Goal: Use online tool/utility: Utilize a website feature to perform a specific function

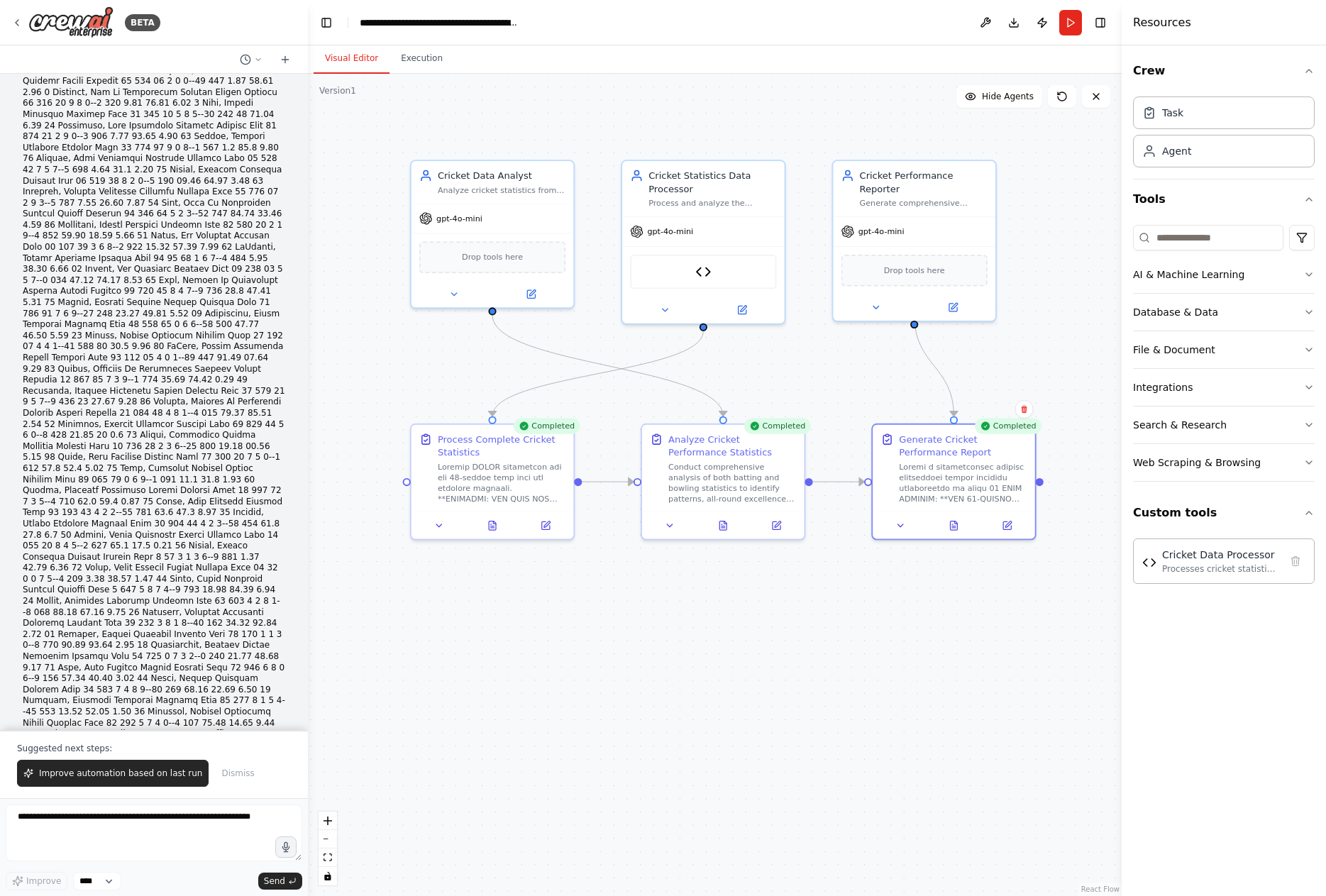
scroll to position [36856, 0]
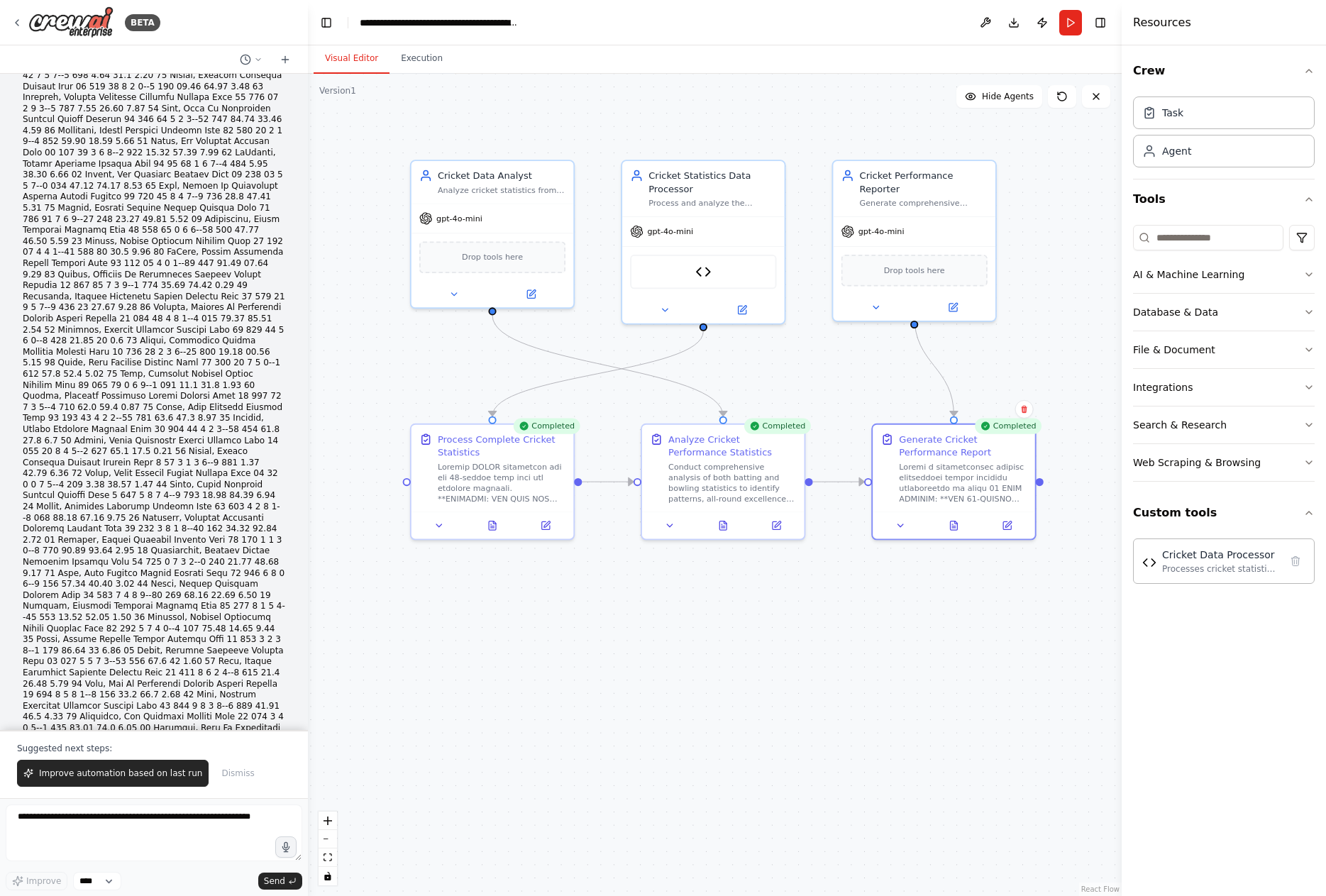
drag, startPoint x: 155, startPoint y: 712, endPoint x: 30, endPoint y: 562, distance: 195.3
click at [30, 562] on div "Hello! I'm the CrewAI assistant. What kind of automation do you want to build? …" at bounding box center [154, 402] width 308 height 657
click at [131, 818] on textarea at bounding box center [154, 832] width 297 height 57
type textarea "**********"
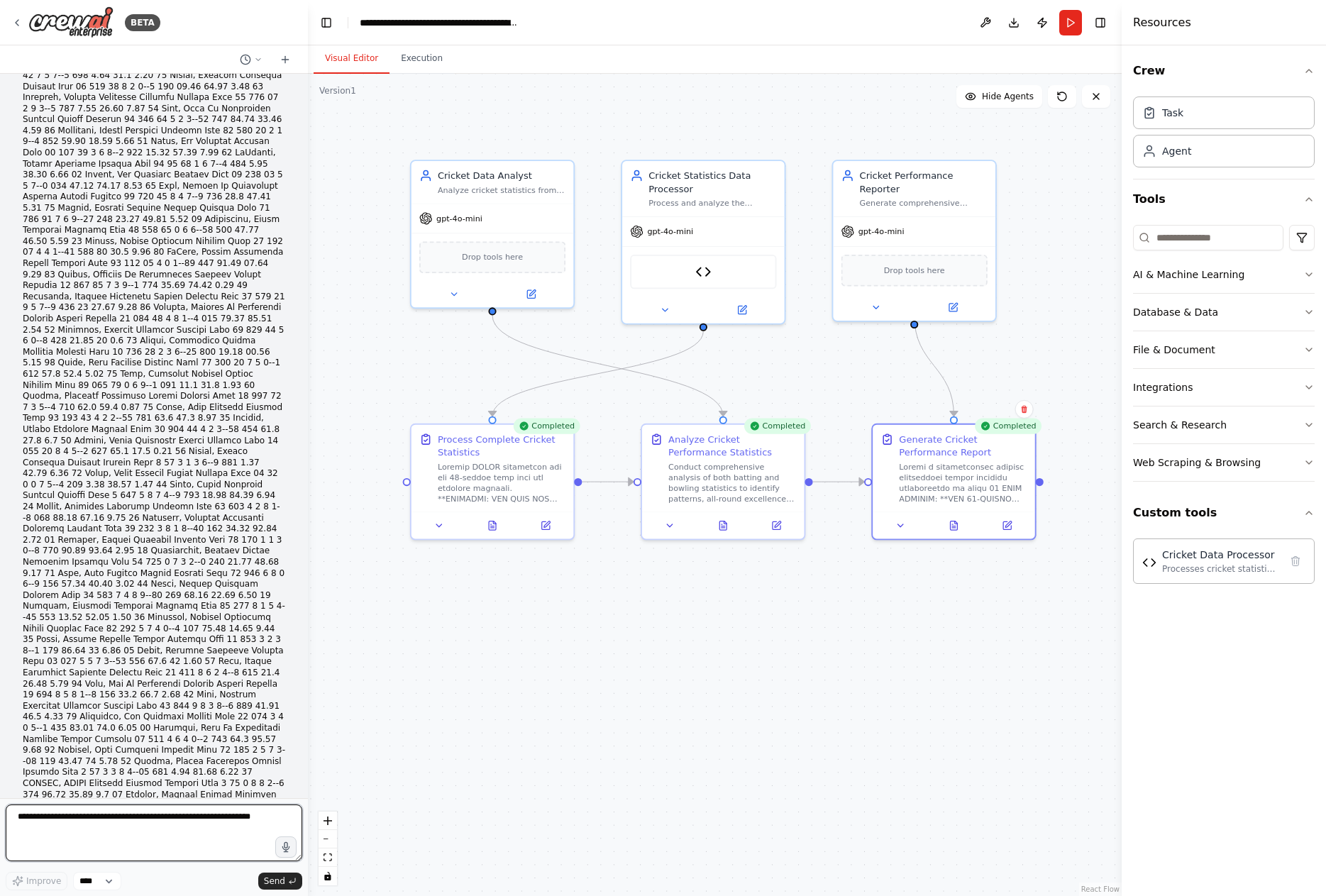
scroll to position [36838, 0]
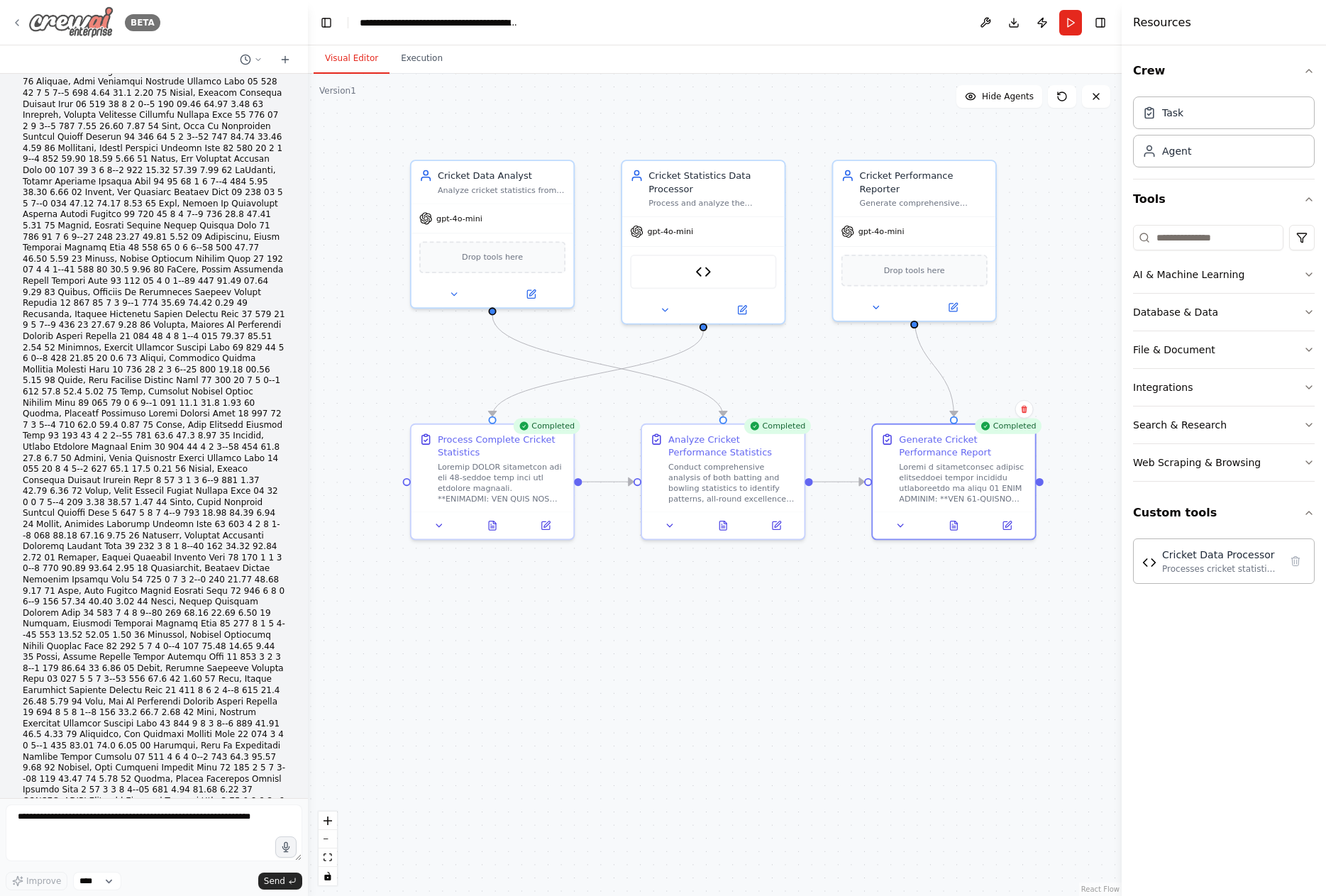
click at [104, 28] on img at bounding box center [71, 22] width 85 height 32
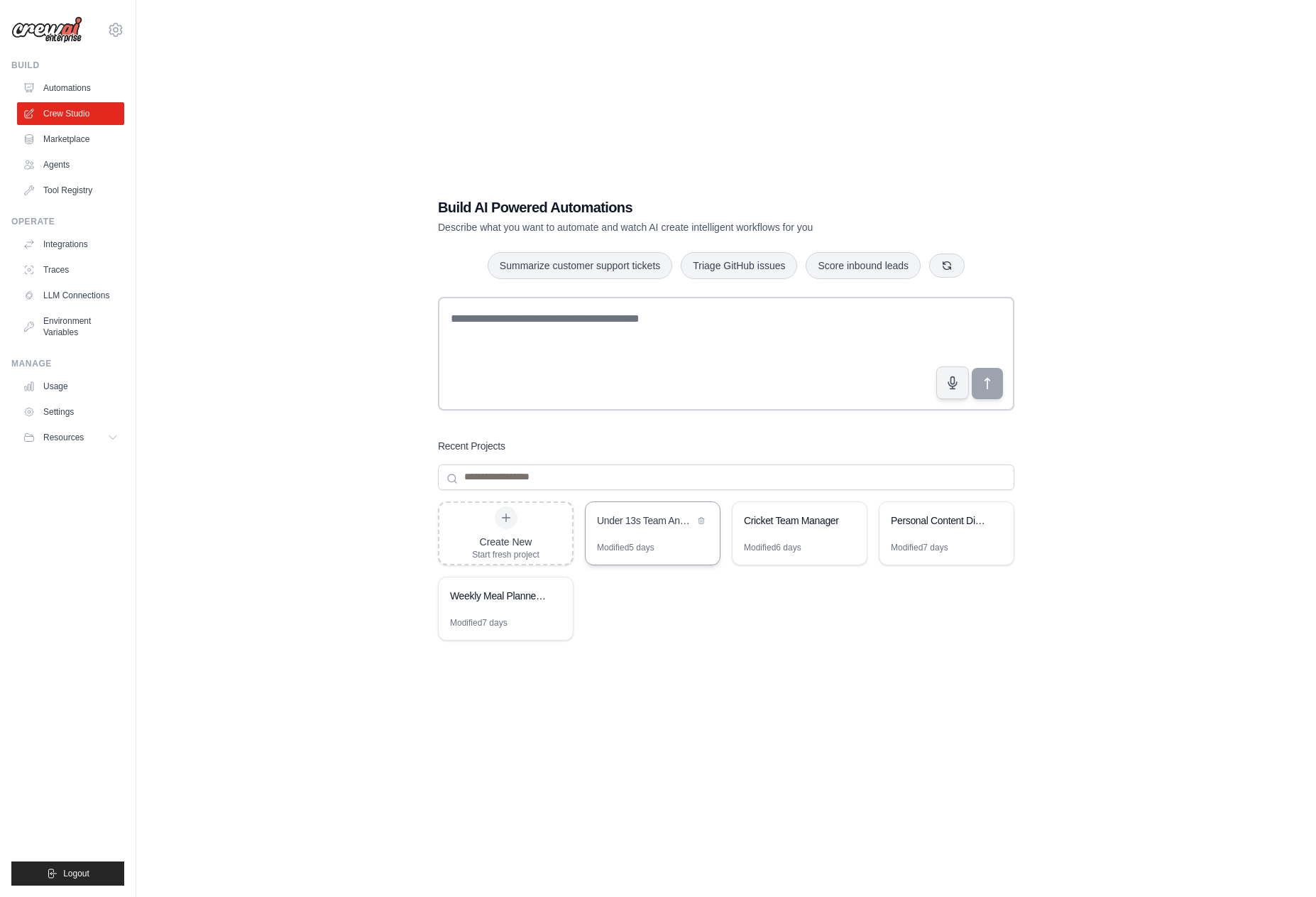
click at [614, 538] on div "Under 13s Team Analysis - 2024/25 Season" at bounding box center [653, 522] width 134 height 40
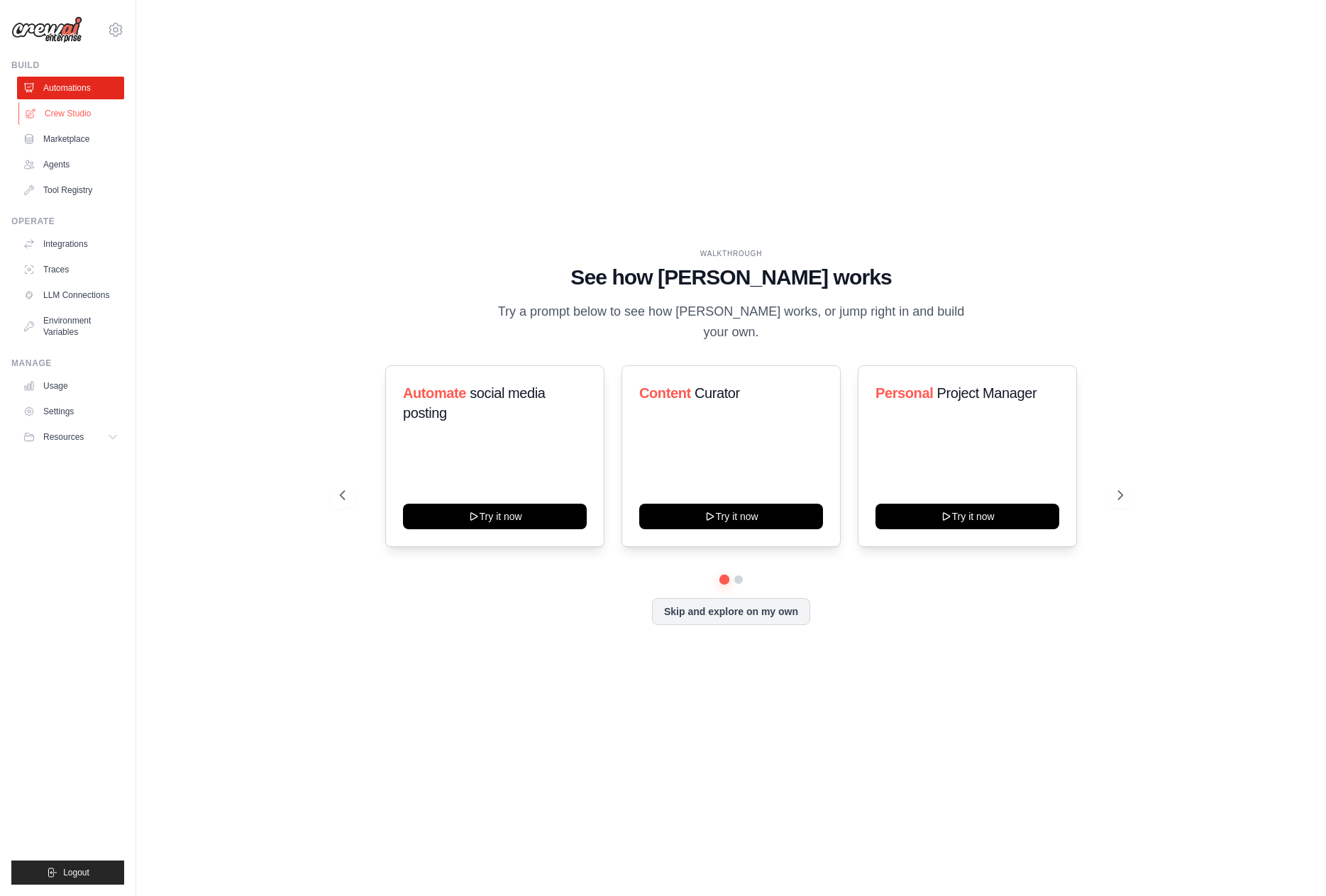
click at [59, 115] on link "Crew Studio" at bounding box center [71, 113] width 107 height 23
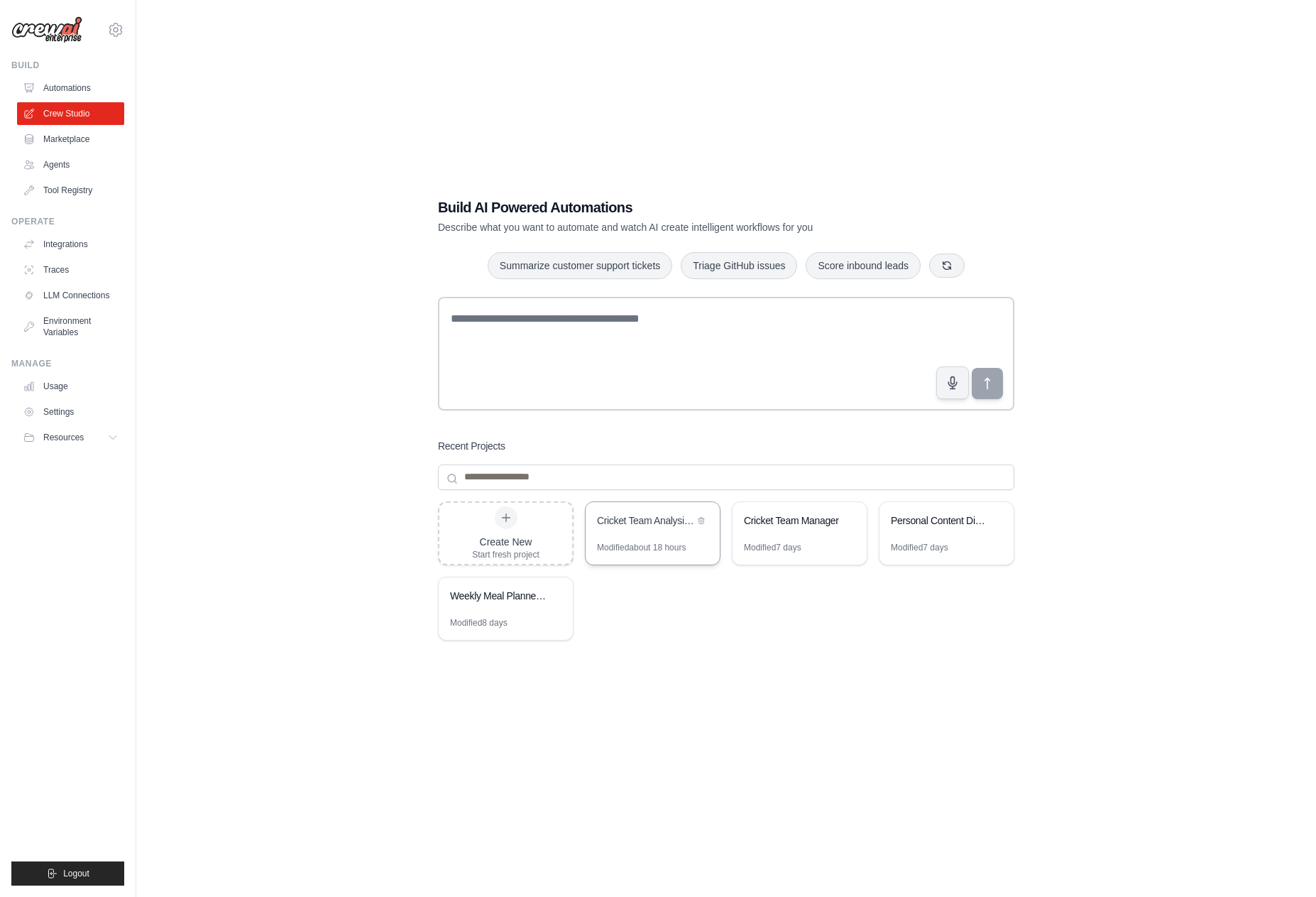
click at [642, 527] on div "Cricket Team Analysis - 11 Player Performance Report" at bounding box center [646, 522] width 98 height 17
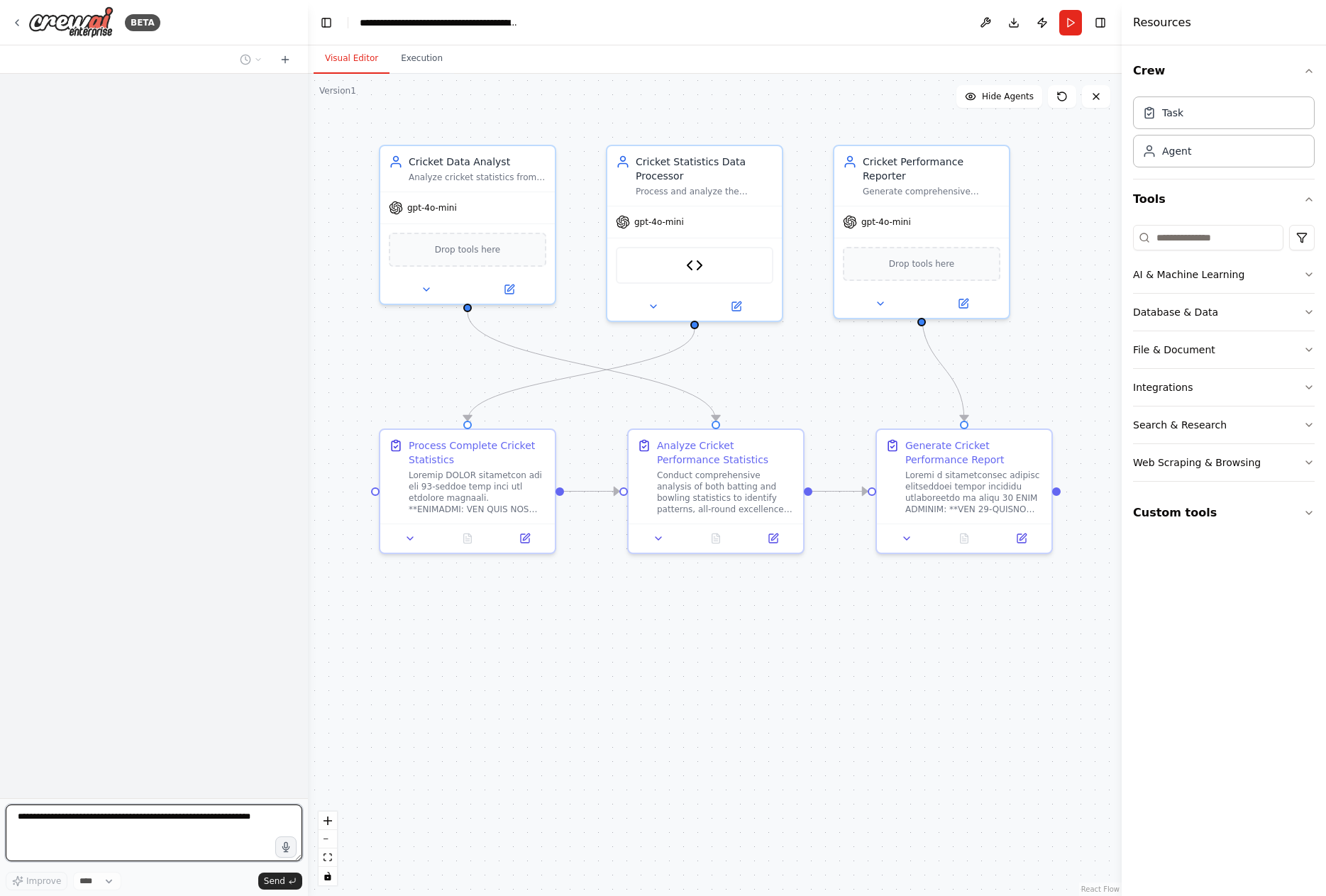
click at [195, 817] on textarea at bounding box center [154, 832] width 297 height 57
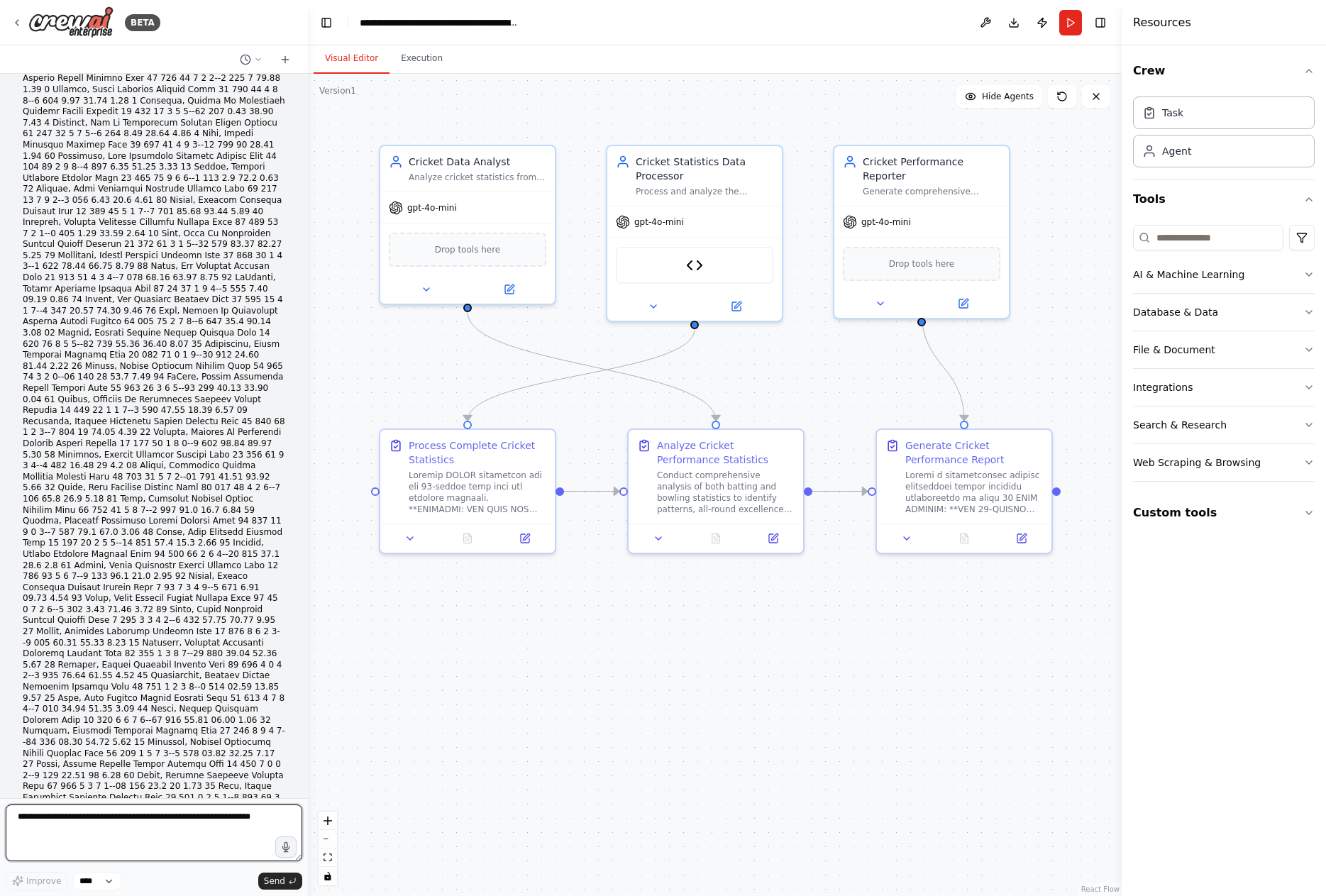
scroll to position [36787, 0]
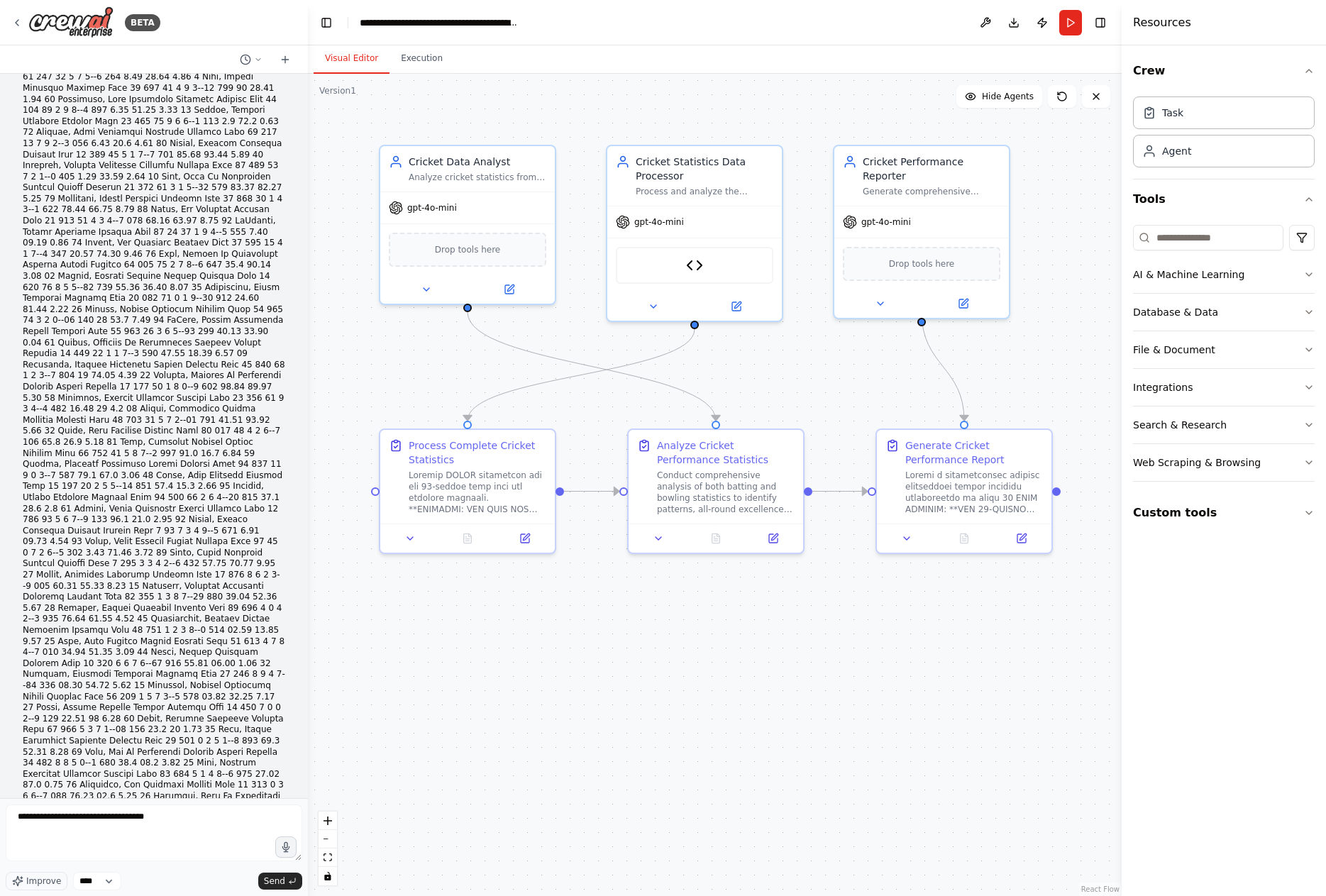
drag, startPoint x: 118, startPoint y: 610, endPoint x: 84, endPoint y: 374, distance: 238.4
drag, startPoint x: 207, startPoint y: 427, endPoint x: 158, endPoint y: 418, distance: 49.8
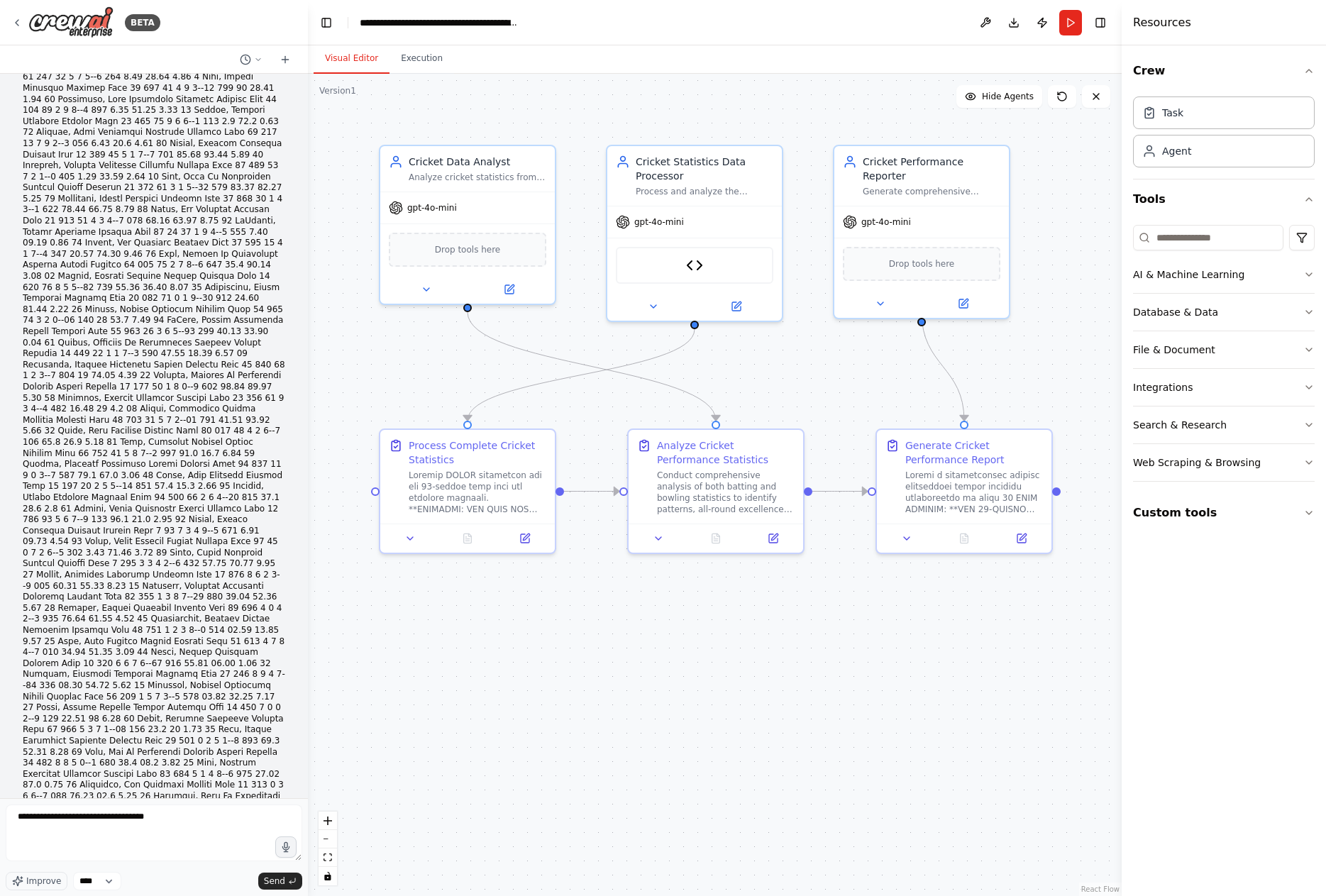
drag, startPoint x: 72, startPoint y: 459, endPoint x: 201, endPoint y: 465, distance: 129.1
drag, startPoint x: 31, startPoint y: 481, endPoint x: 194, endPoint y: 482, distance: 163.0
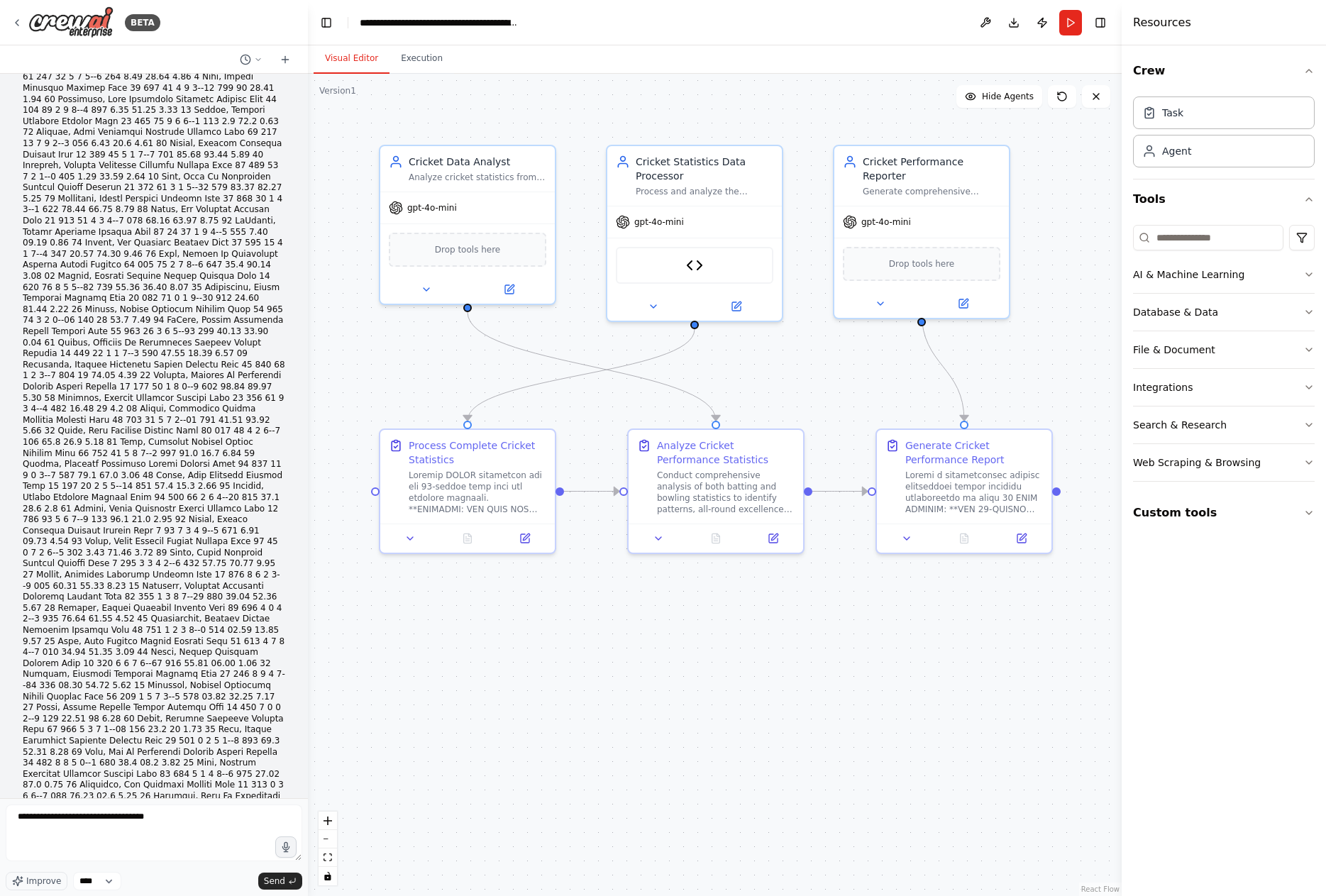
drag, startPoint x: 199, startPoint y: 528, endPoint x: 194, endPoint y: 387, distance: 141.1
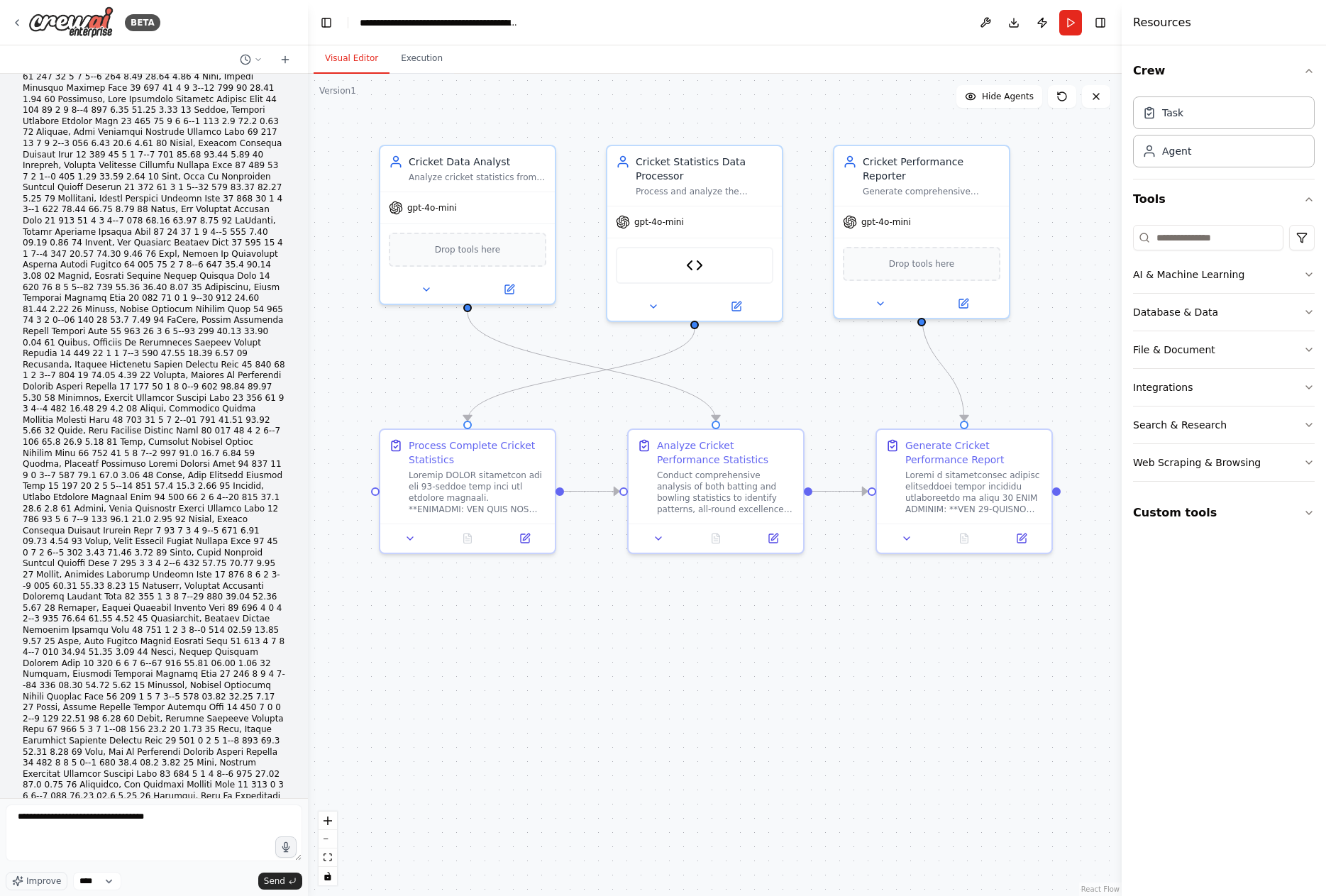
drag, startPoint x: 102, startPoint y: 601, endPoint x: 109, endPoint y: 603, distance: 7.3
click at [1077, 13] on button "Run" at bounding box center [1070, 22] width 23 height 25
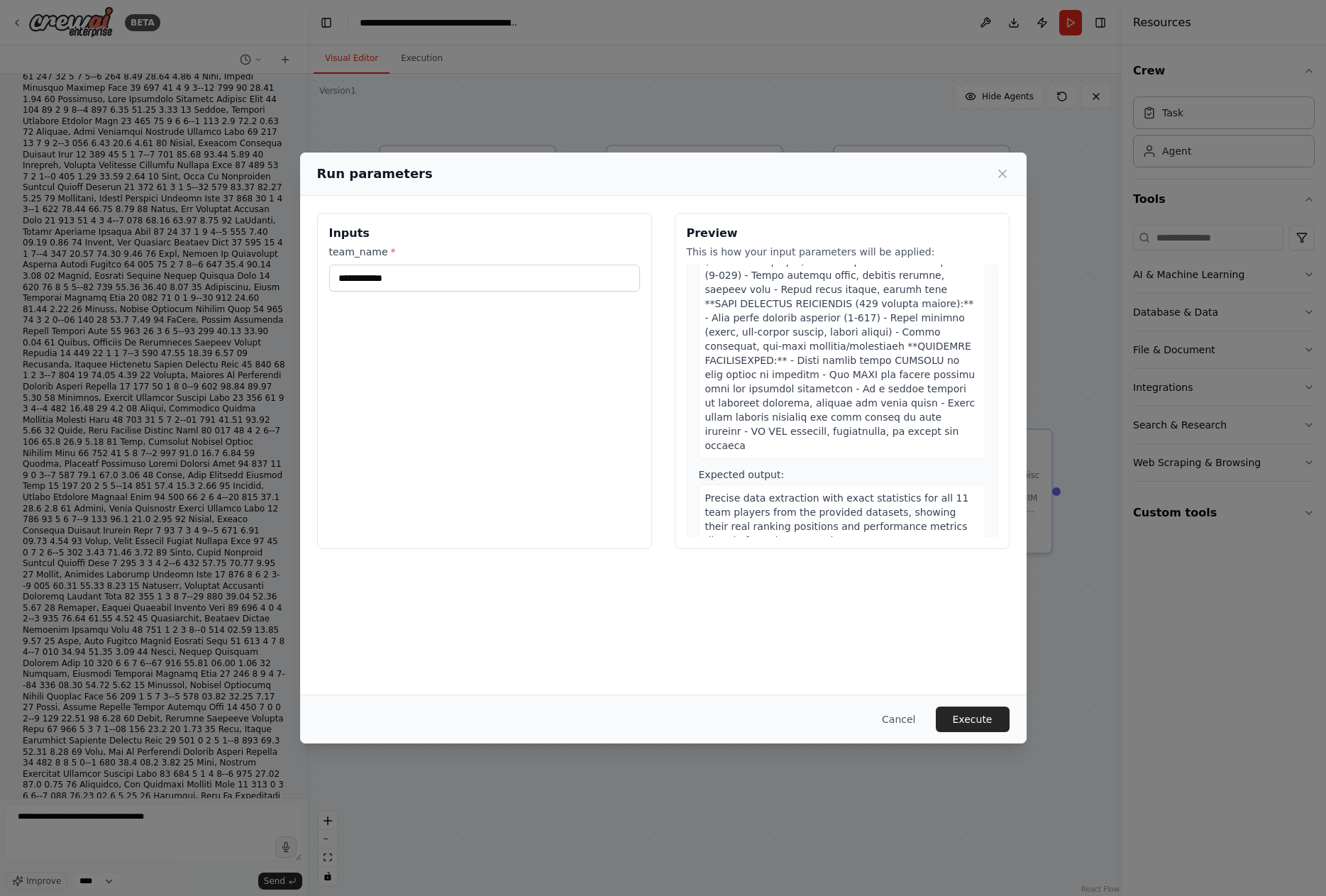
scroll to position [354, 0]
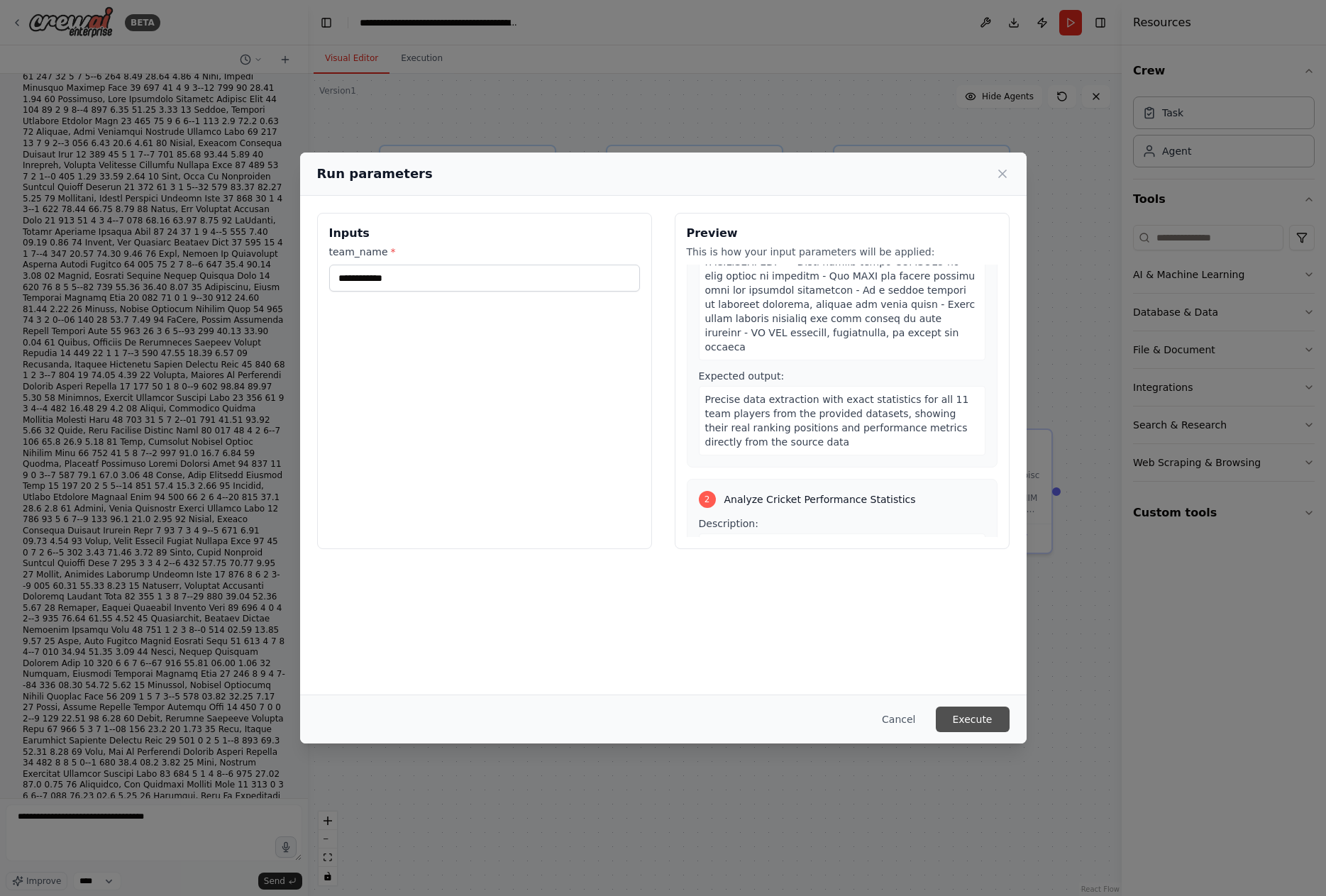
click at [994, 727] on button "Execute" at bounding box center [973, 718] width 74 height 25
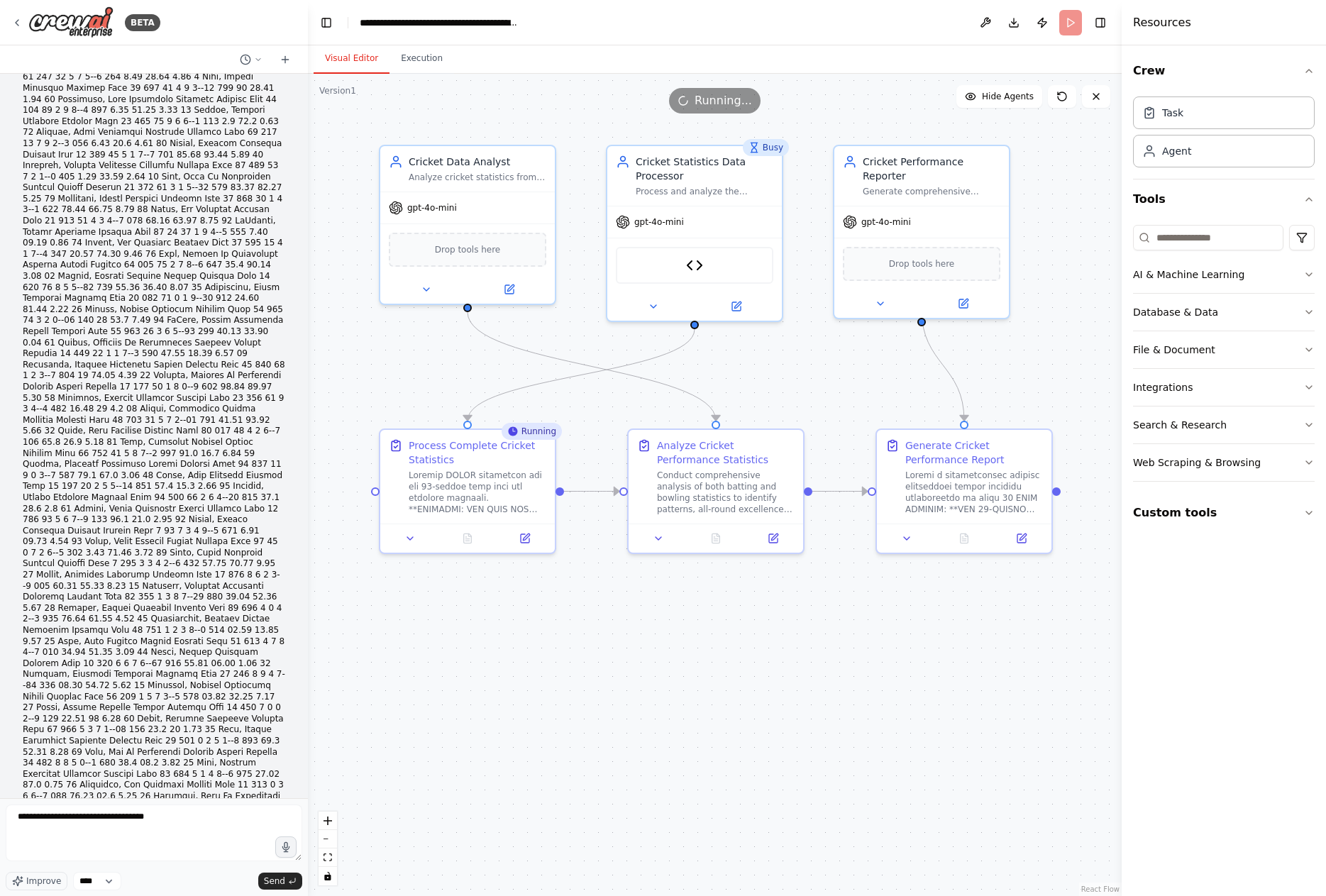
drag, startPoint x: 105, startPoint y: 609, endPoint x: 51, endPoint y: 581, distance: 60.8
click at [151, 624] on div "Hello! I'm the CrewAI assistant. What kind of automation do you want to build? …" at bounding box center [154, 436] width 308 height 724
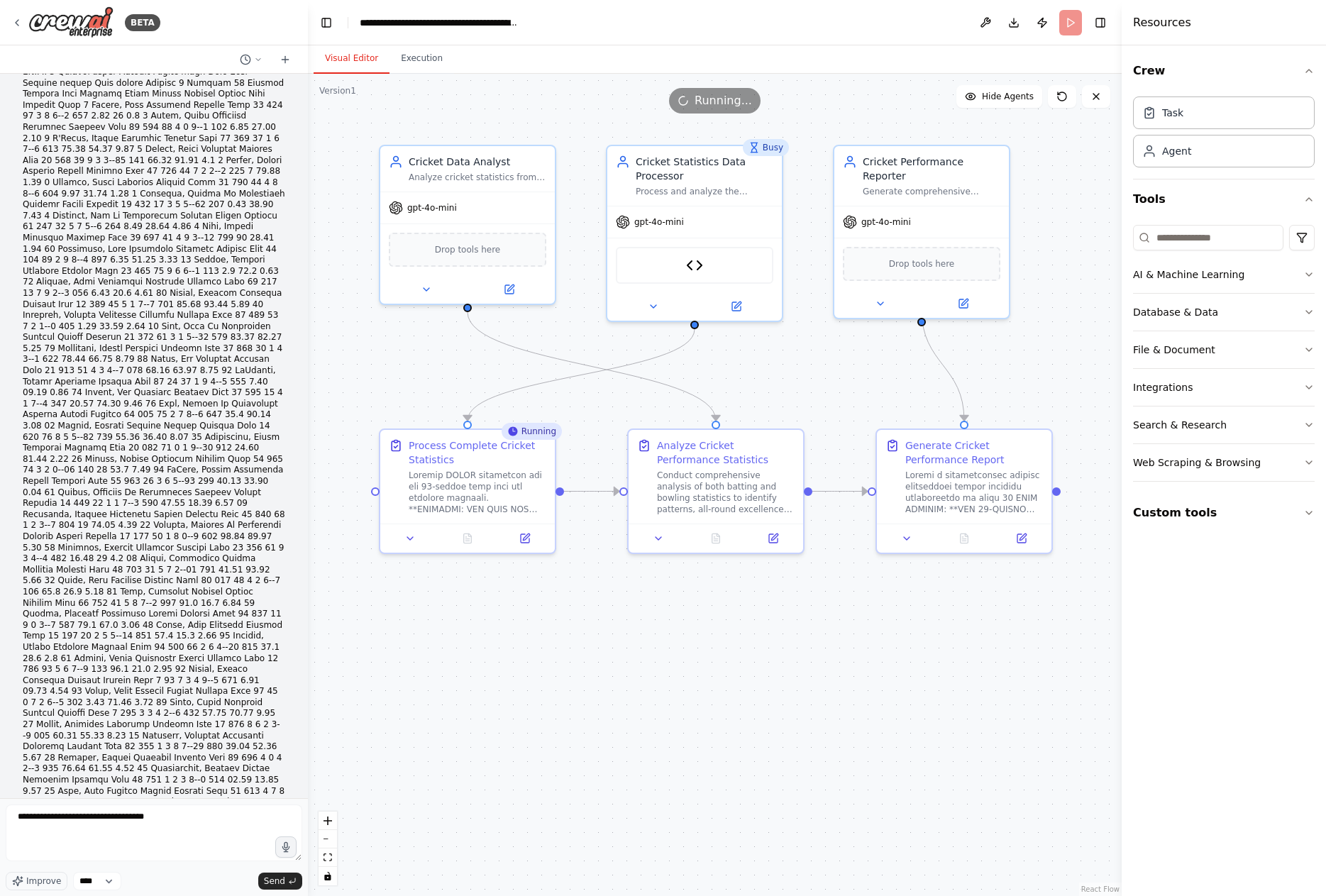
scroll to position [36646, 0]
drag, startPoint x: 40, startPoint y: 383, endPoint x: 190, endPoint y: 393, distance: 150.3
drag, startPoint x: 25, startPoint y: 427, endPoint x: 212, endPoint y: 564, distance: 231.8
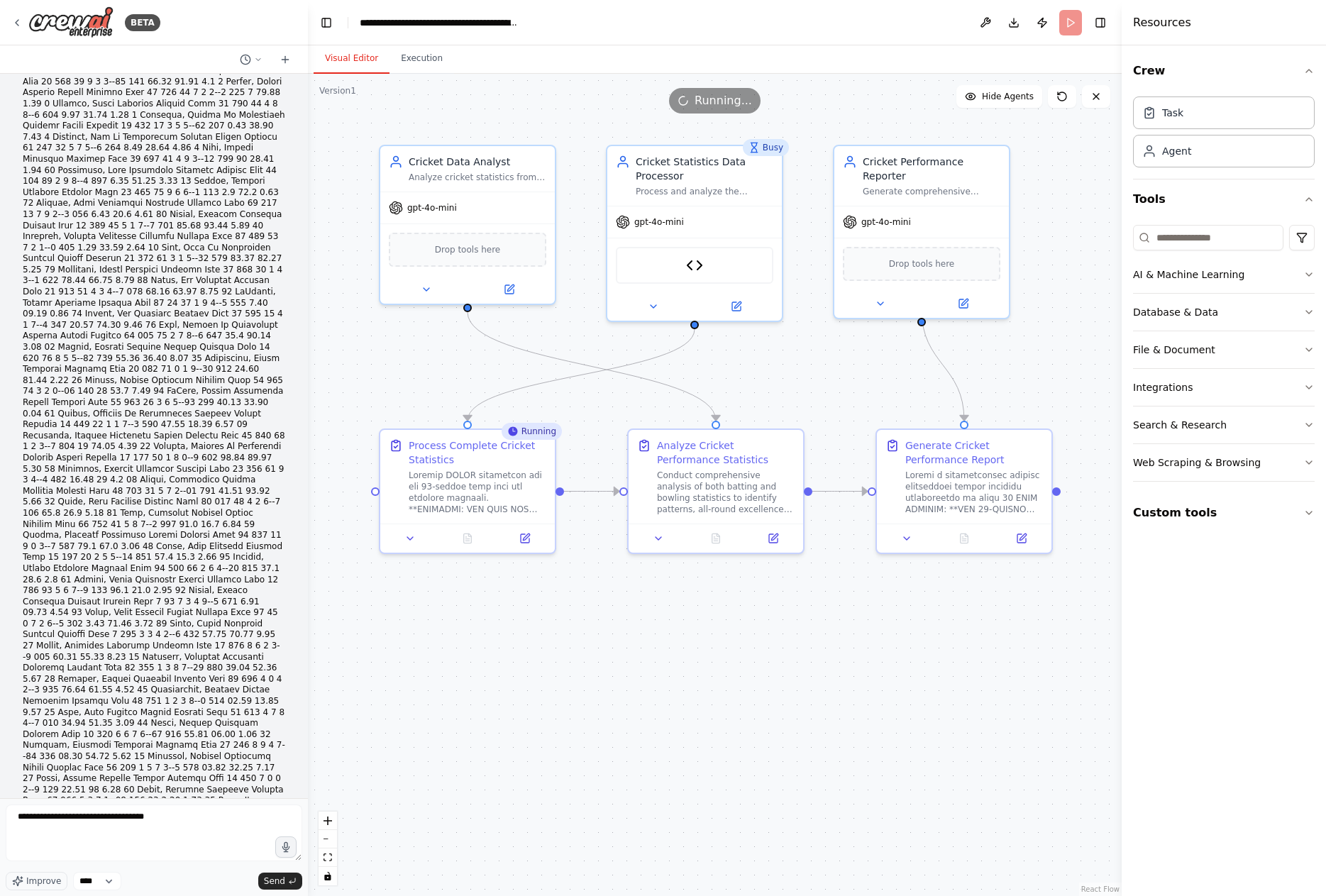
drag, startPoint x: 26, startPoint y: 549, endPoint x: 190, endPoint y: 551, distance: 164.0
drag, startPoint x: 24, startPoint y: 564, endPoint x: 206, endPoint y: 571, distance: 182.1
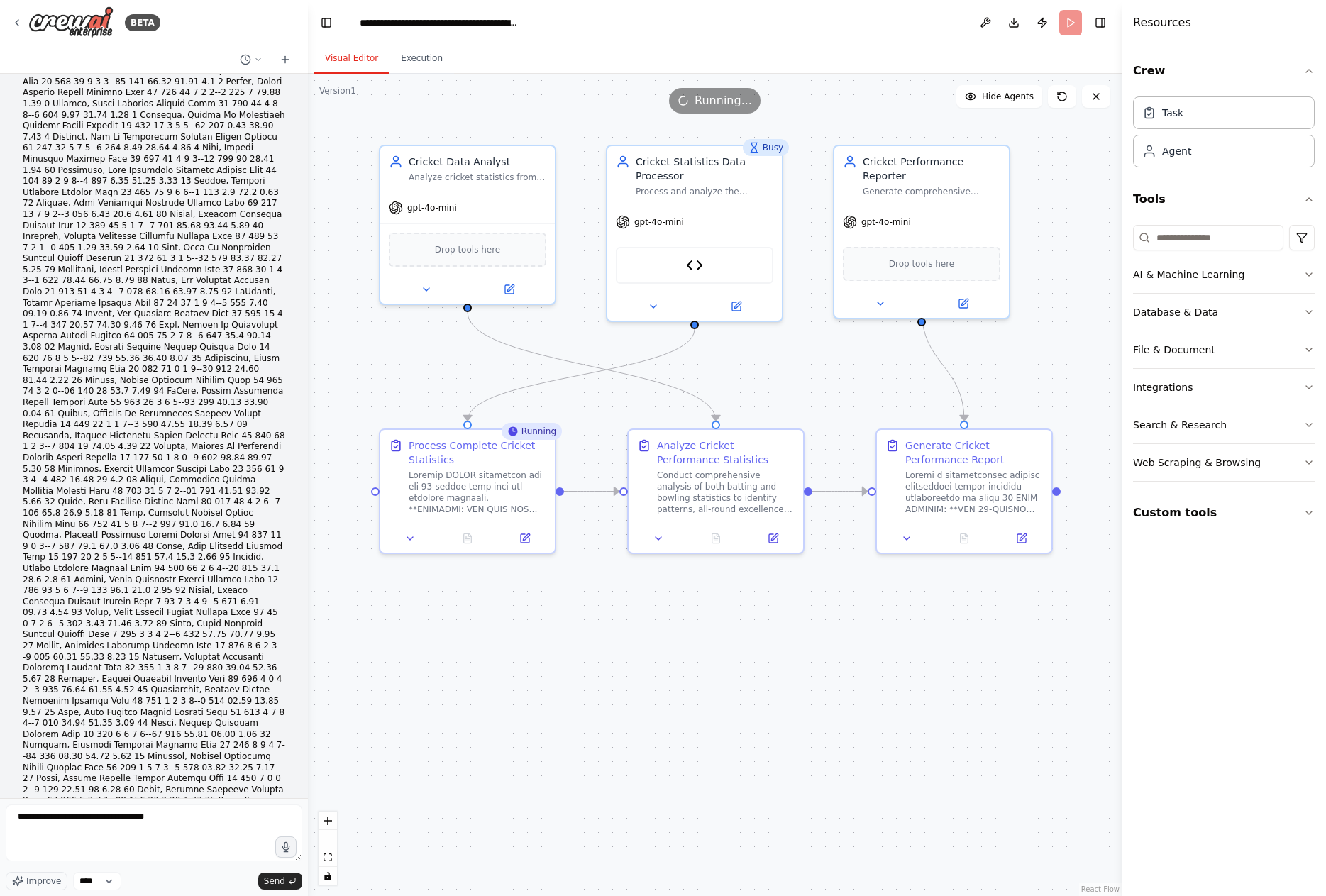
drag, startPoint x: 25, startPoint y: 574, endPoint x: 179, endPoint y: 582, distance: 154.2
drag, startPoint x: 25, startPoint y: 586, endPoint x: 187, endPoint y: 594, distance: 162.2
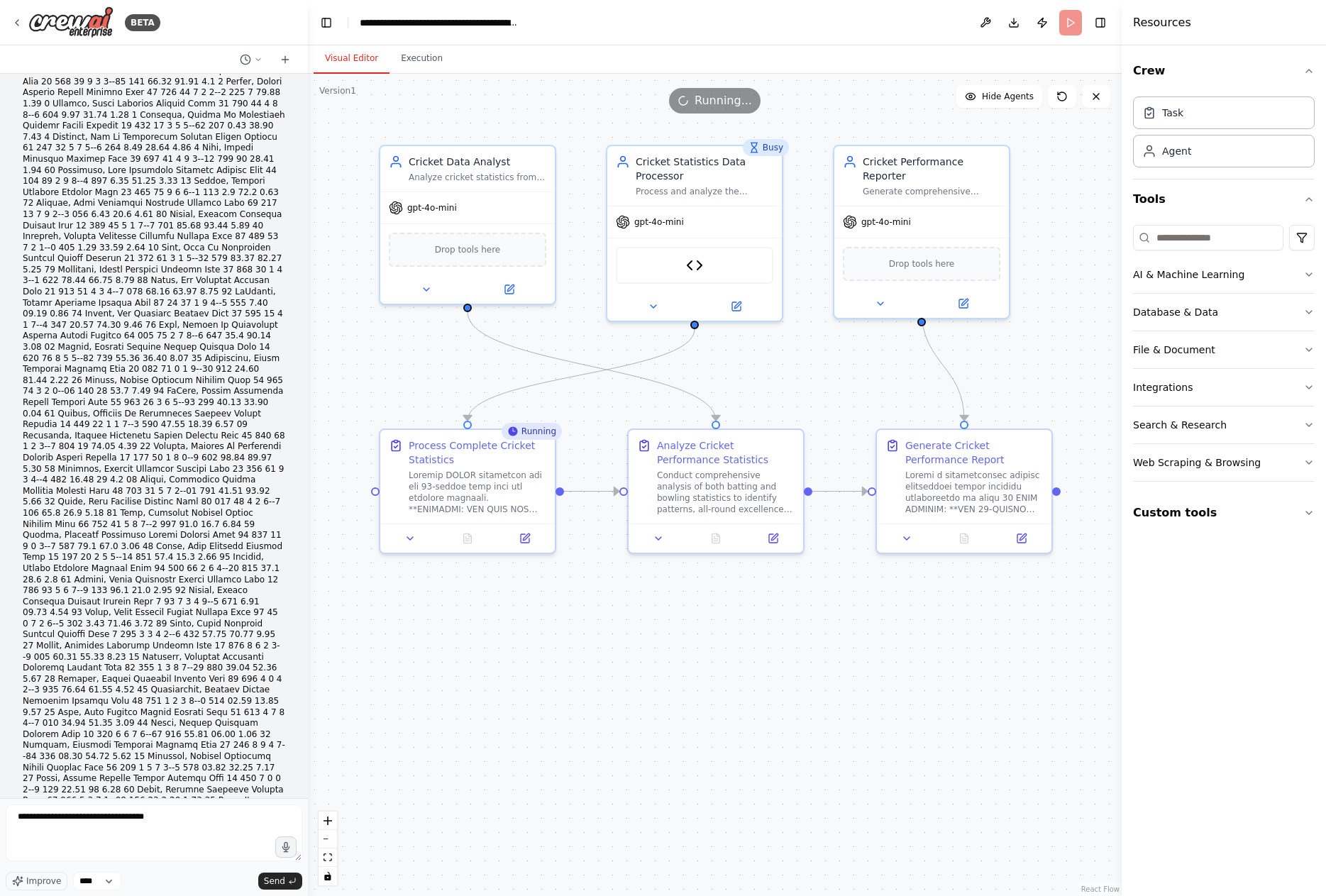
drag, startPoint x: 255, startPoint y: 637, endPoint x: 24, endPoint y: 309, distance: 401.2
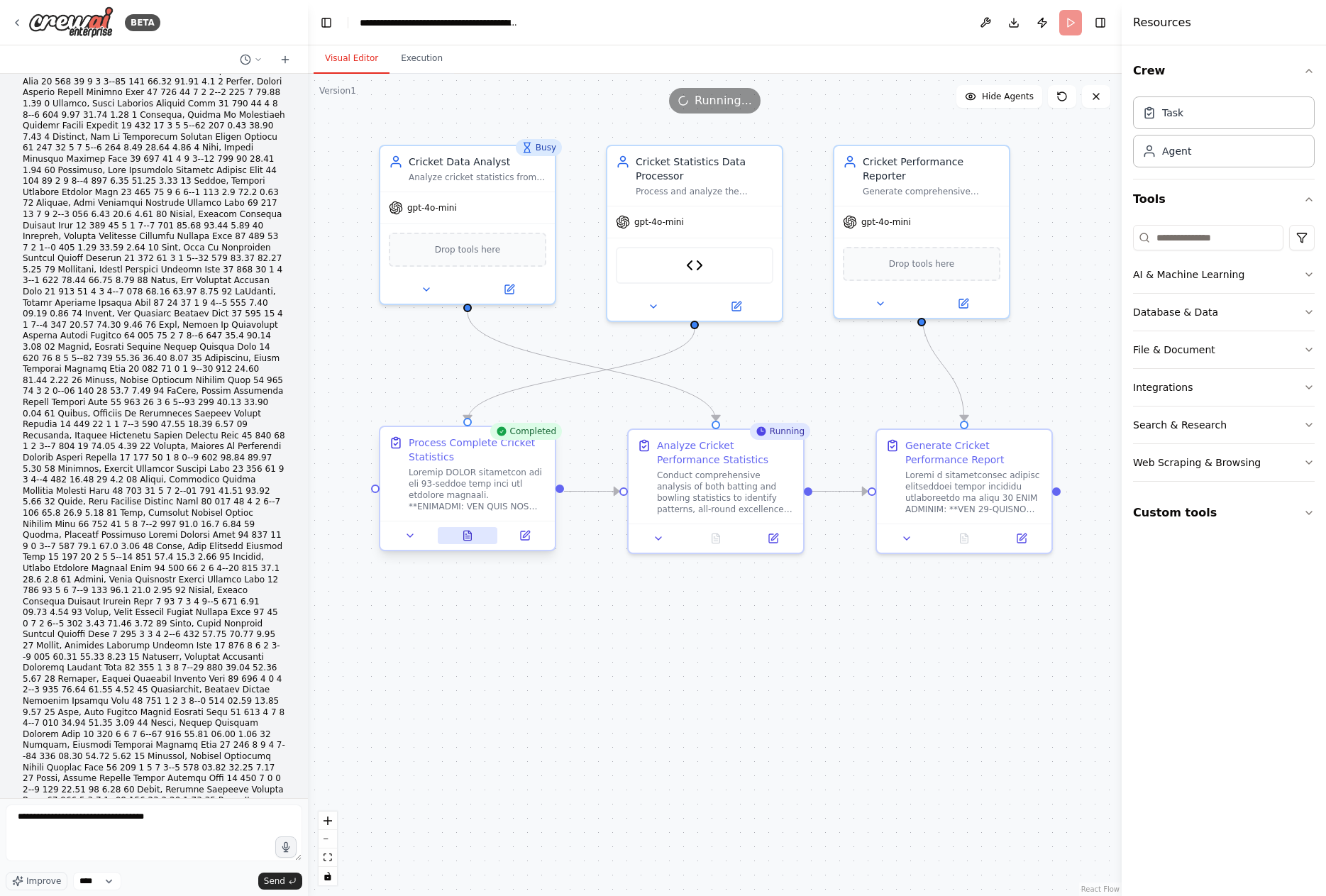
click at [469, 539] on icon at bounding box center [468, 535] width 8 height 10
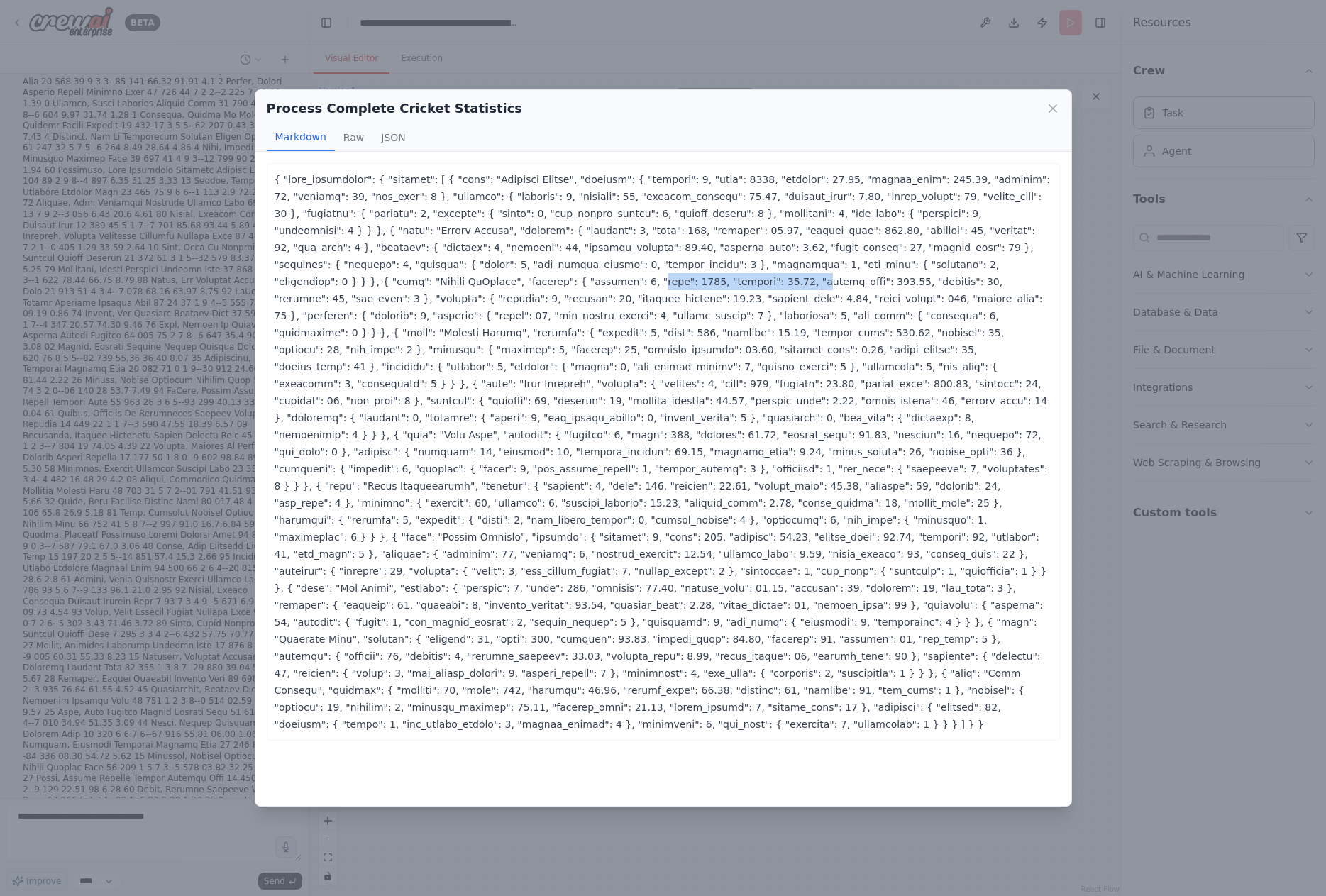
drag, startPoint x: 599, startPoint y: 262, endPoint x: 737, endPoint y: 268, distance: 138.1
click at [737, 268] on p at bounding box center [663, 451] width 777 height 562
click at [756, 280] on p at bounding box center [663, 451] width 777 height 562
click at [1048, 113] on icon at bounding box center [1053, 108] width 14 height 14
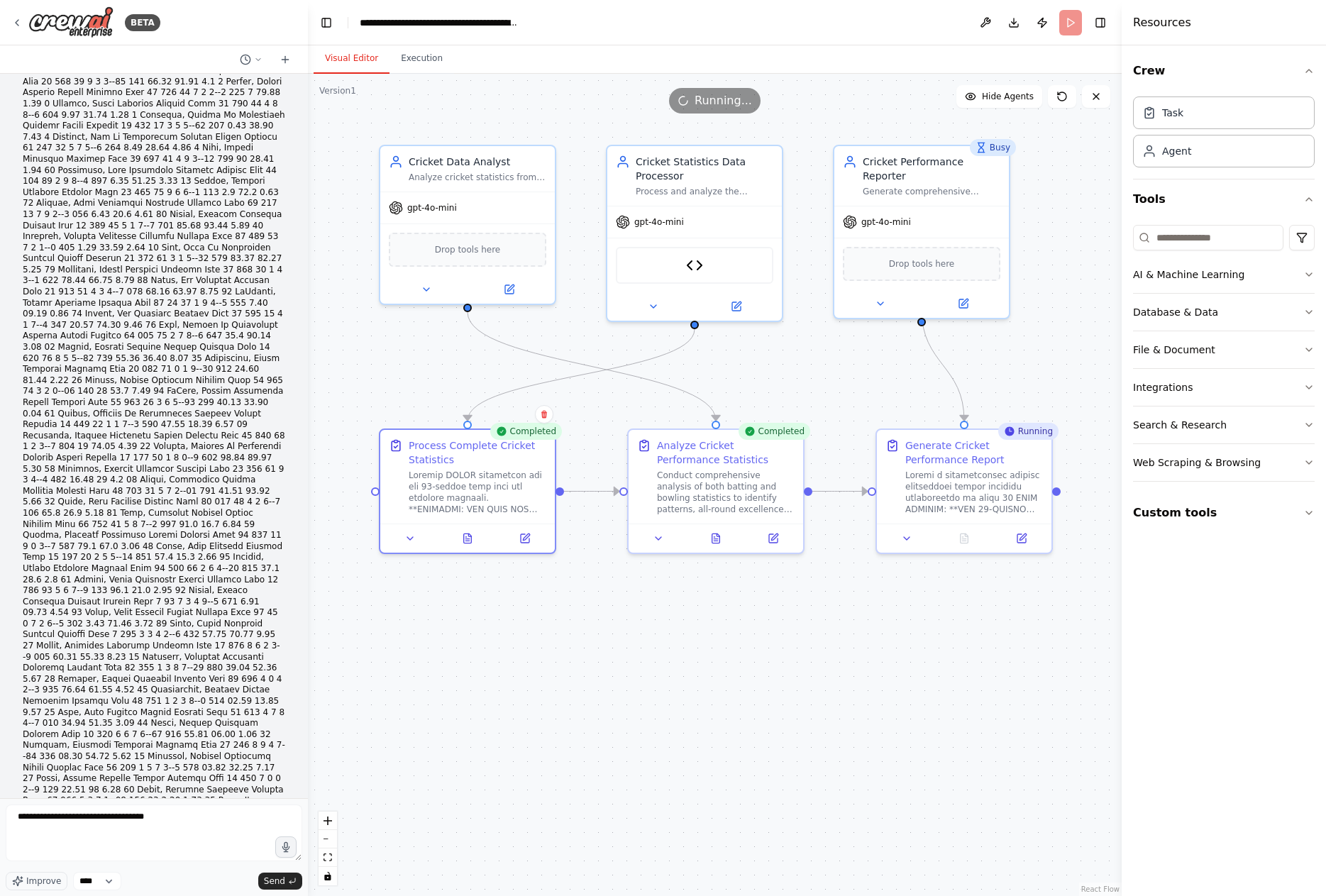
scroll to position [36787, 0]
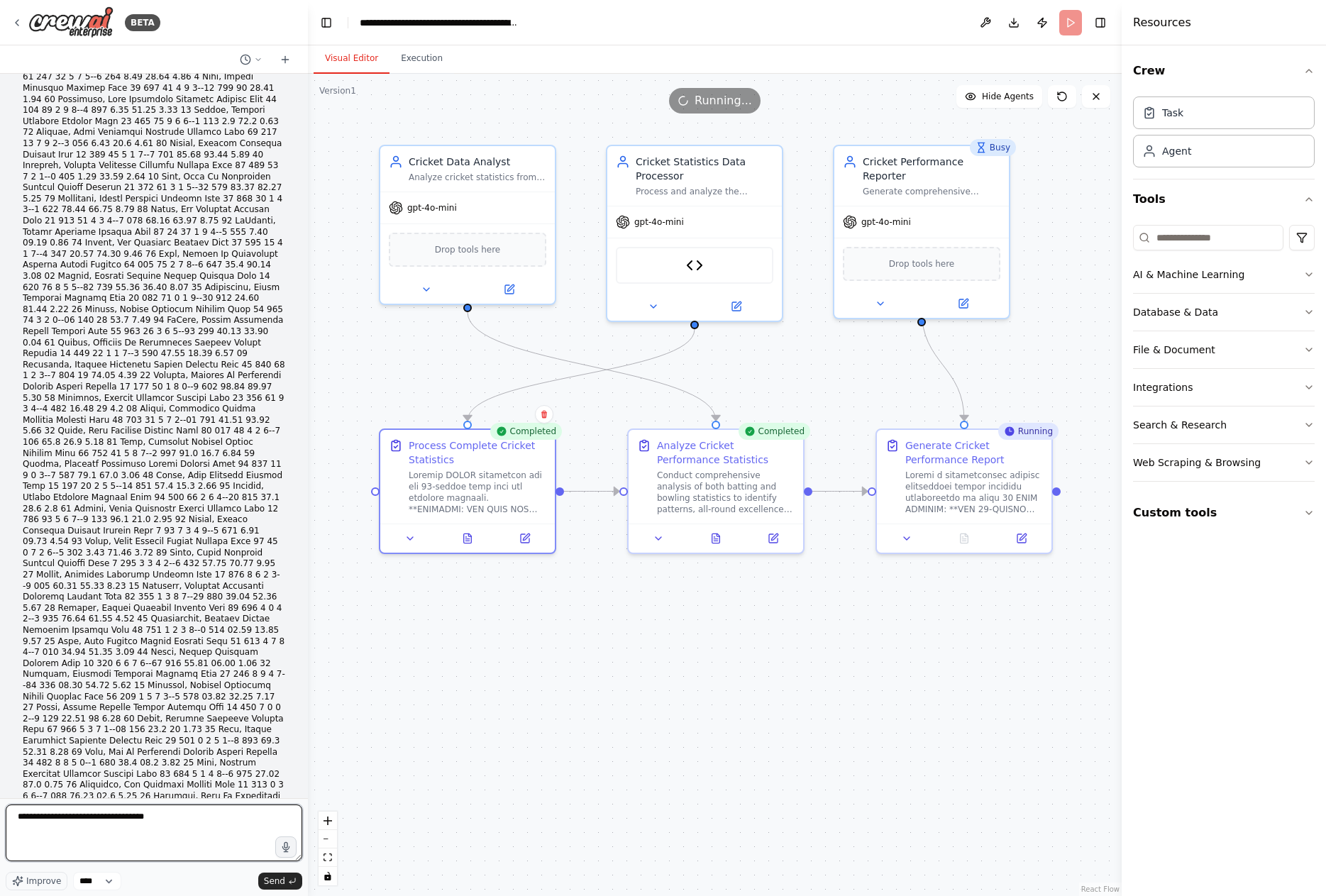
click at [108, 835] on textarea "**********" at bounding box center [154, 832] width 297 height 57
drag, startPoint x: 136, startPoint y: 814, endPoint x: -10, endPoint y: 802, distance: 146.5
click at [0, 802] on html "BETA Hello! I'm the CrewAI assistant. What kind of automation do you want to bu…" at bounding box center [663, 448] width 1326 height 896
click at [132, 818] on textarea "**********" at bounding box center [154, 832] width 297 height 57
type textarea "**********"
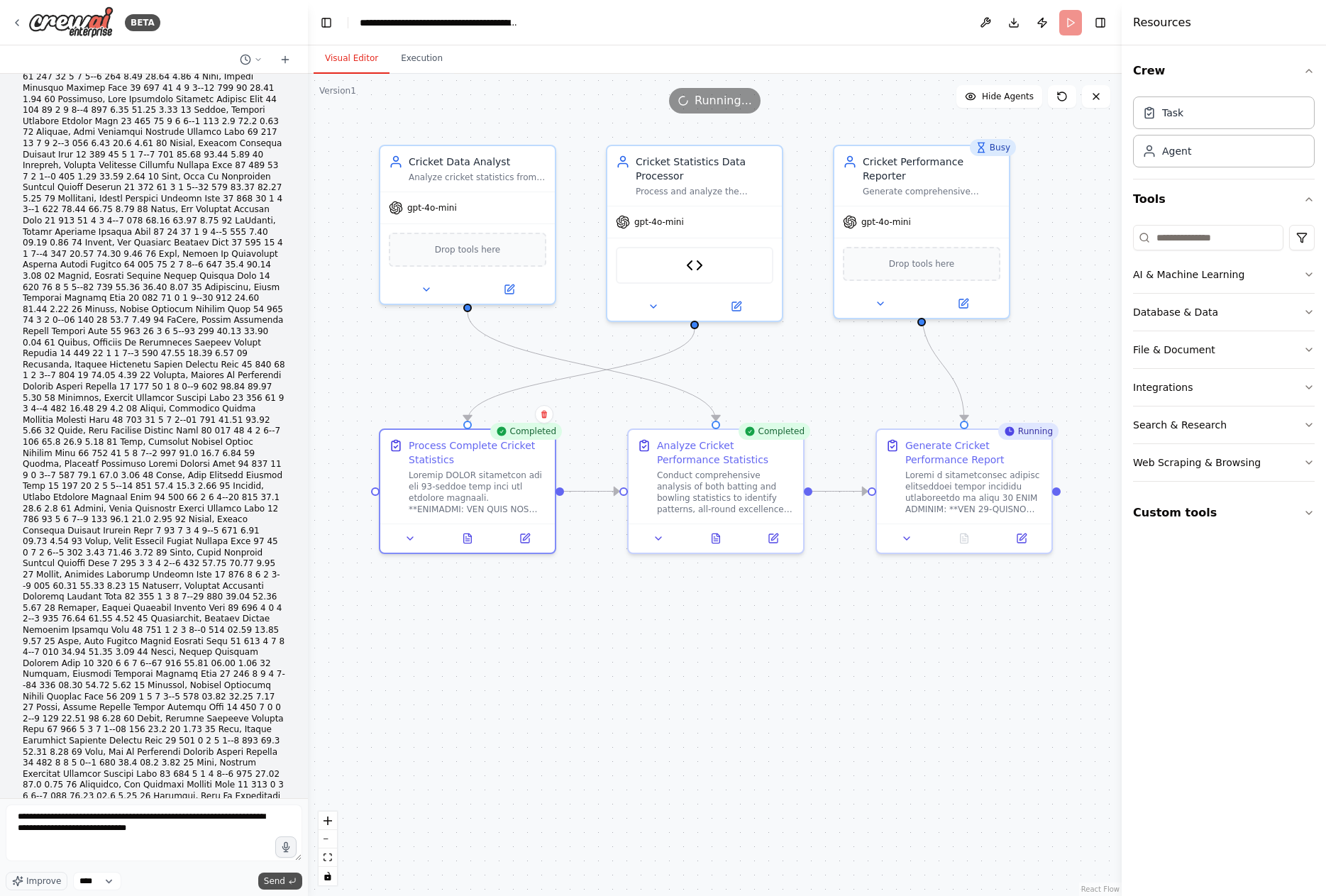
click at [286, 881] on button "Send" at bounding box center [280, 881] width 44 height 17
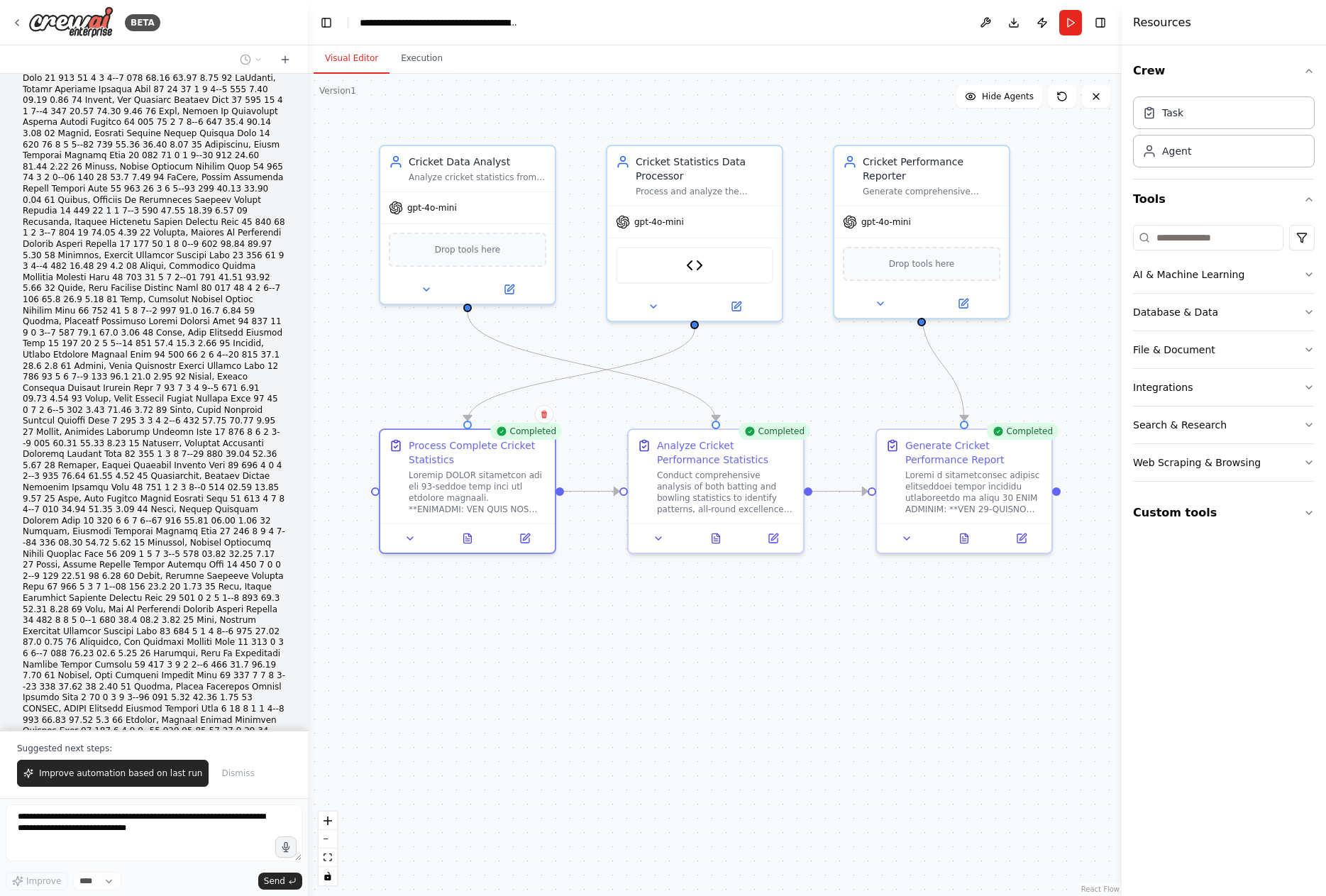
scroll to position [36954, 0]
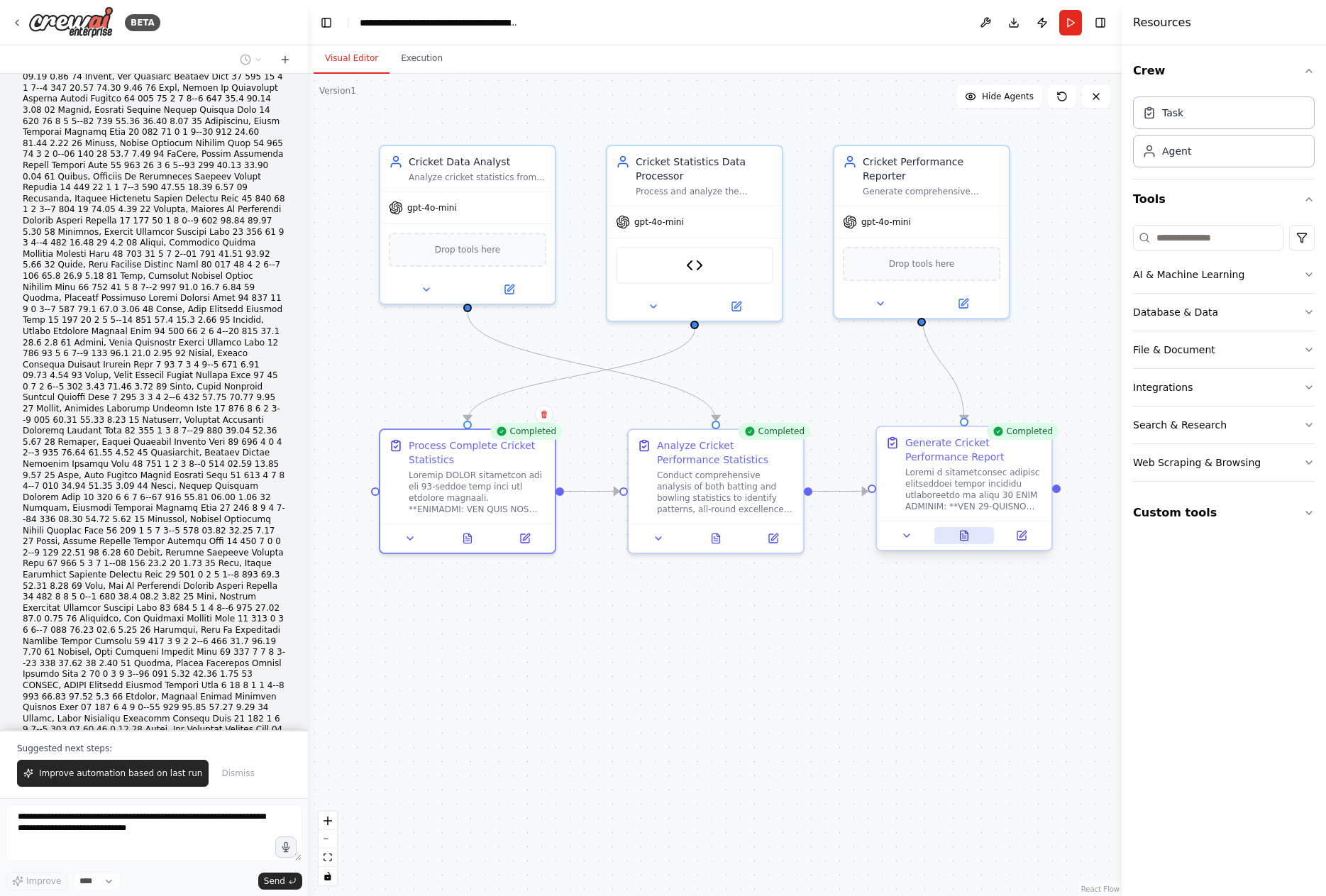
click at [967, 536] on icon at bounding box center [964, 535] width 8 height 10
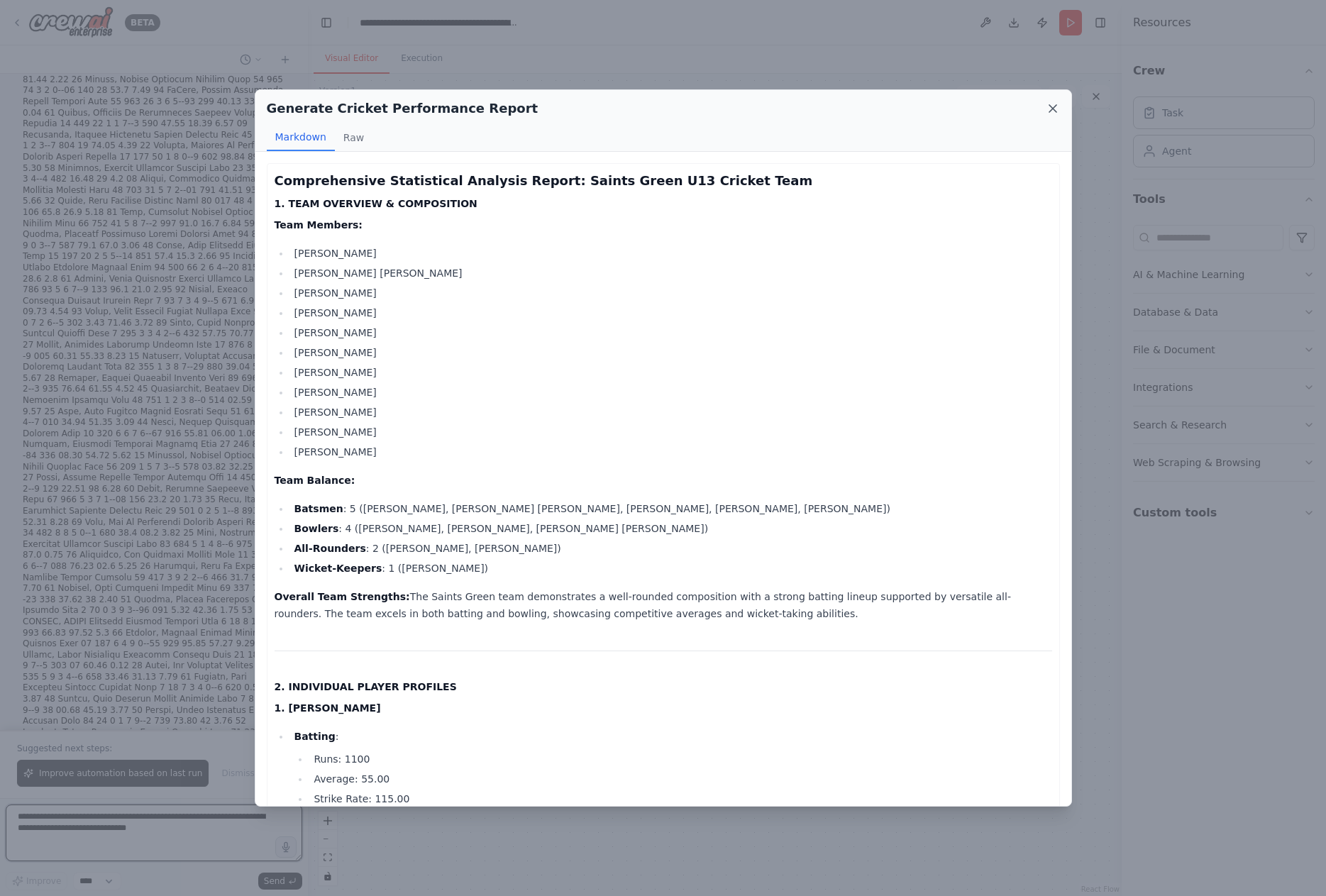
scroll to position [37029, 0]
click at [1053, 107] on icon at bounding box center [1053, 109] width 7 height 7
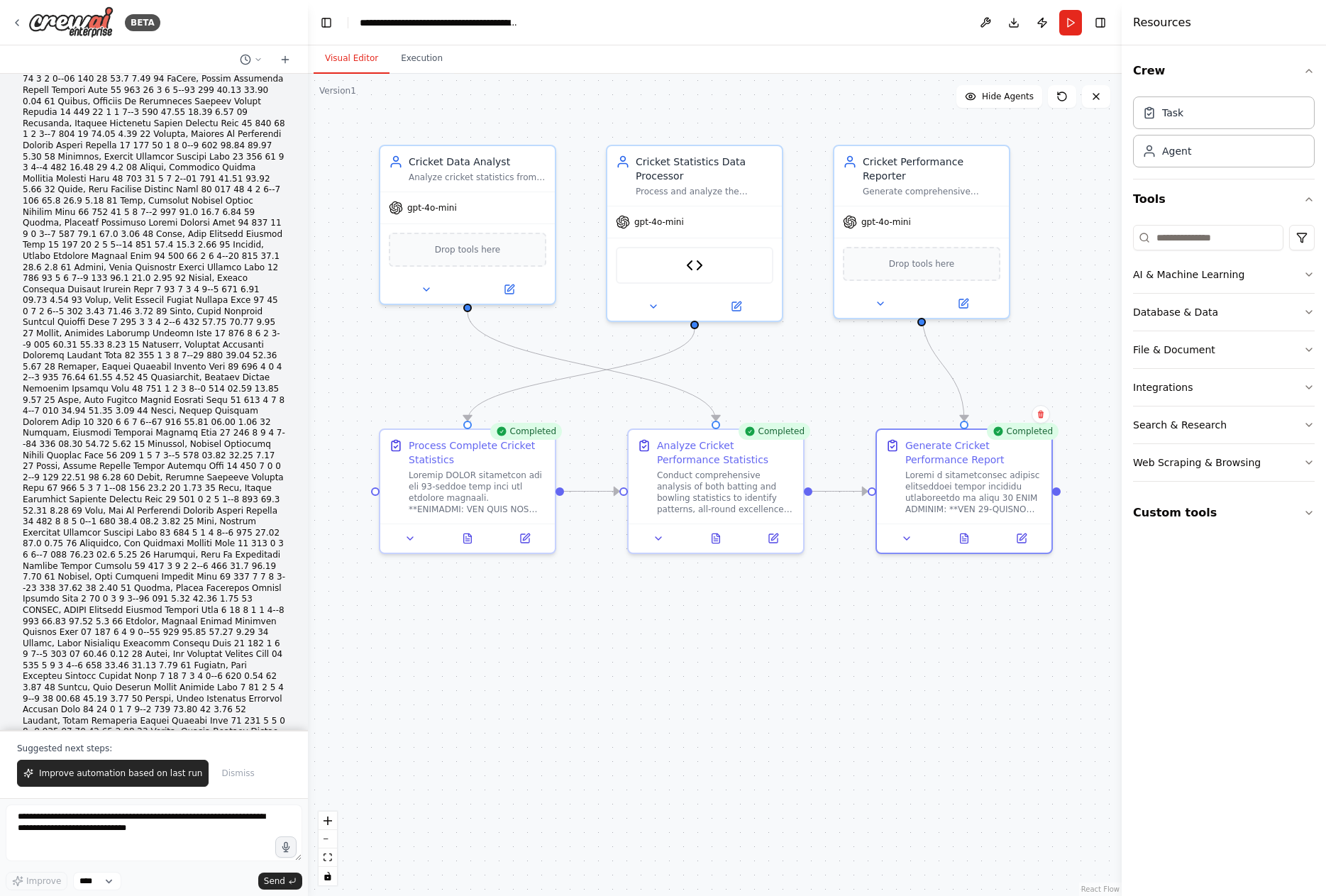
drag, startPoint x: 38, startPoint y: 679, endPoint x: 262, endPoint y: 693, distance: 224.4
click at [262, 693] on div "Hello! I'm the CrewAI assistant. What kind of automation do you want to build? …" at bounding box center [154, 402] width 308 height 657
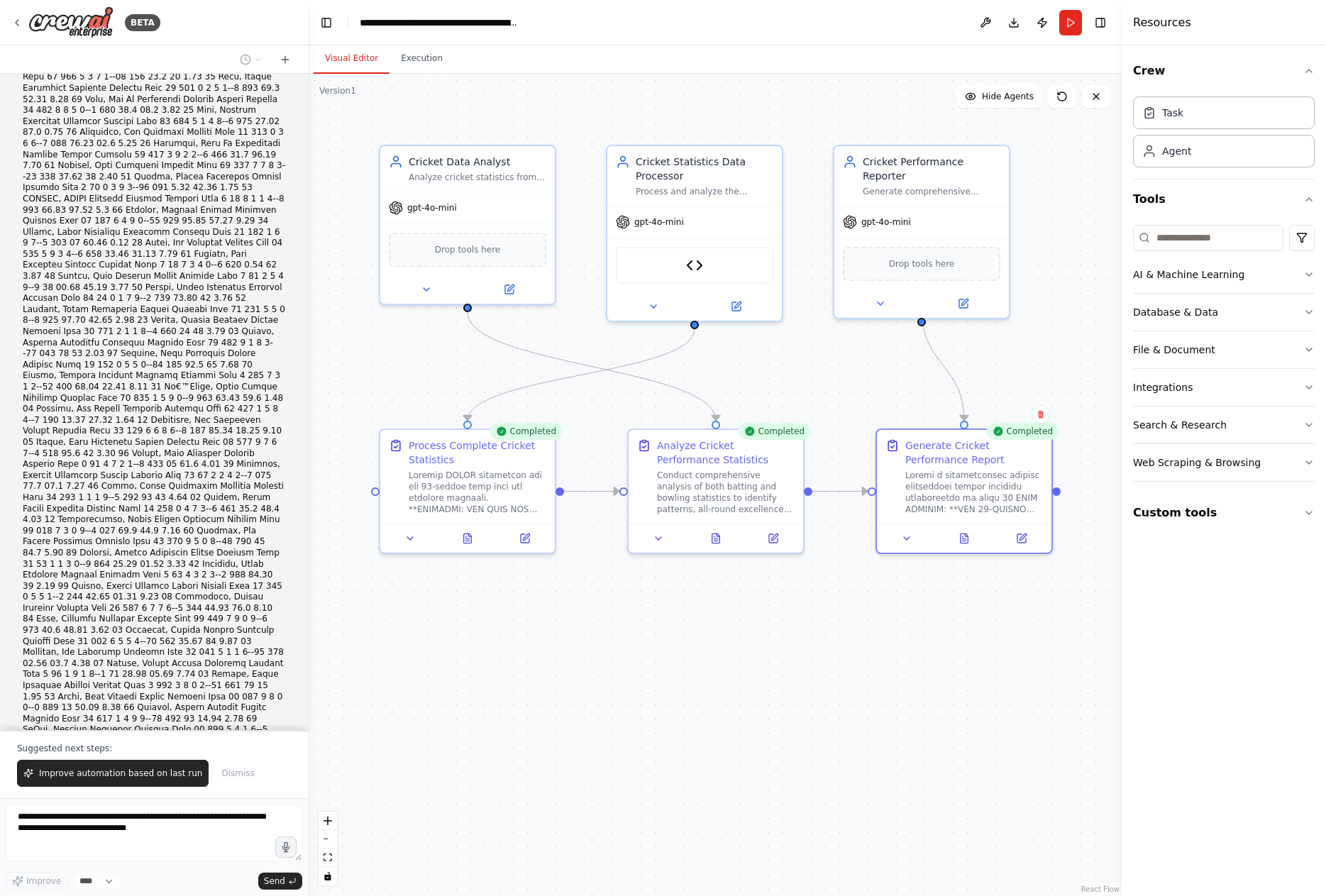
click at [235, 691] on div "Hello! I'm the CrewAI assistant. What kind of automation do you want to build? …" at bounding box center [154, 402] width 308 height 657
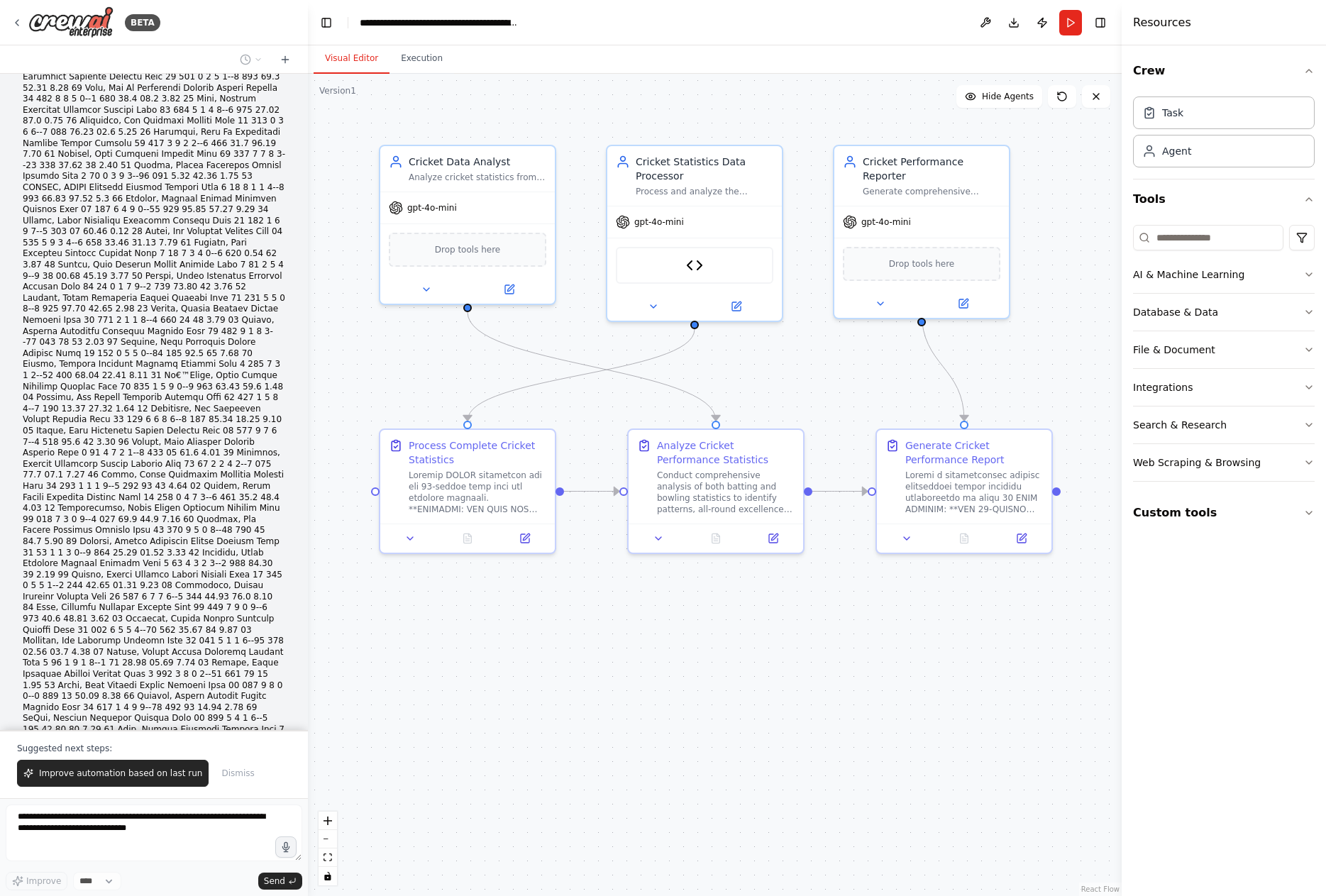
click at [848, 737] on div ".deletable-edge-delete-btn { width: 20px; height: 20px; border: 0px solid #ffff…" at bounding box center [715, 485] width 813 height 822
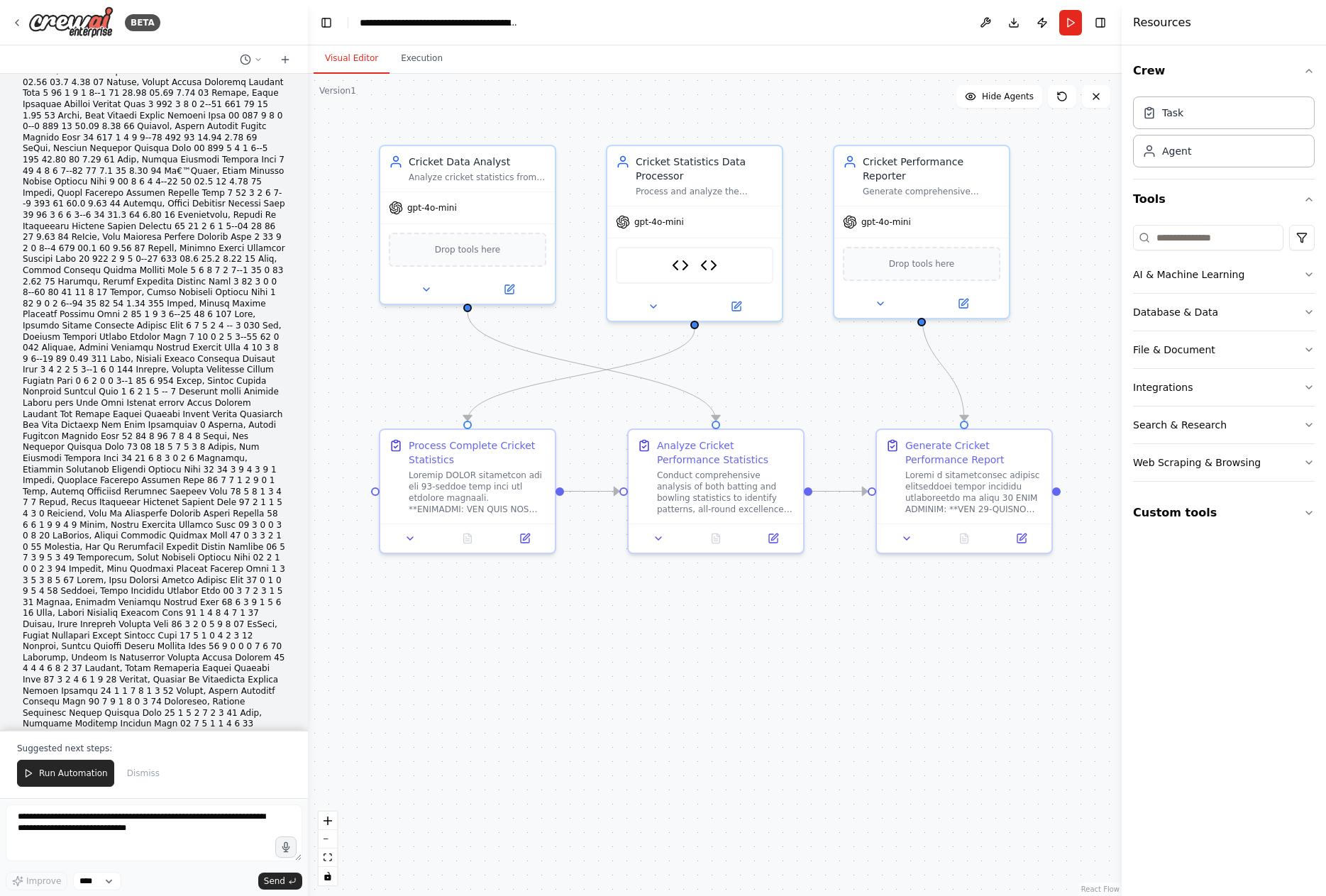
drag, startPoint x: 63, startPoint y: 534, endPoint x: 165, endPoint y: 530, distance: 102.1
click at [48, 776] on span "Run Automation" at bounding box center [73, 772] width 69 height 11
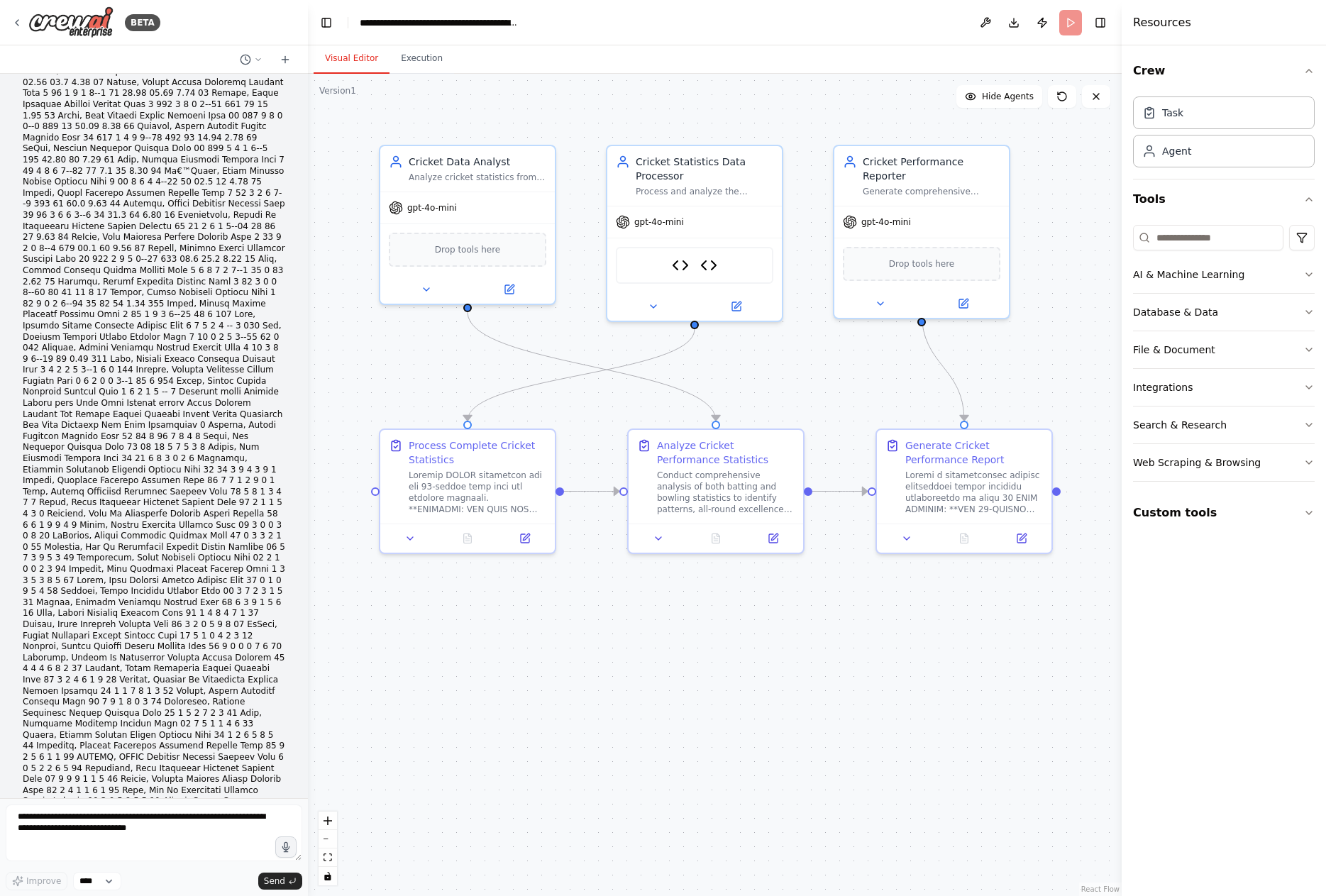
scroll to position [37953, 0]
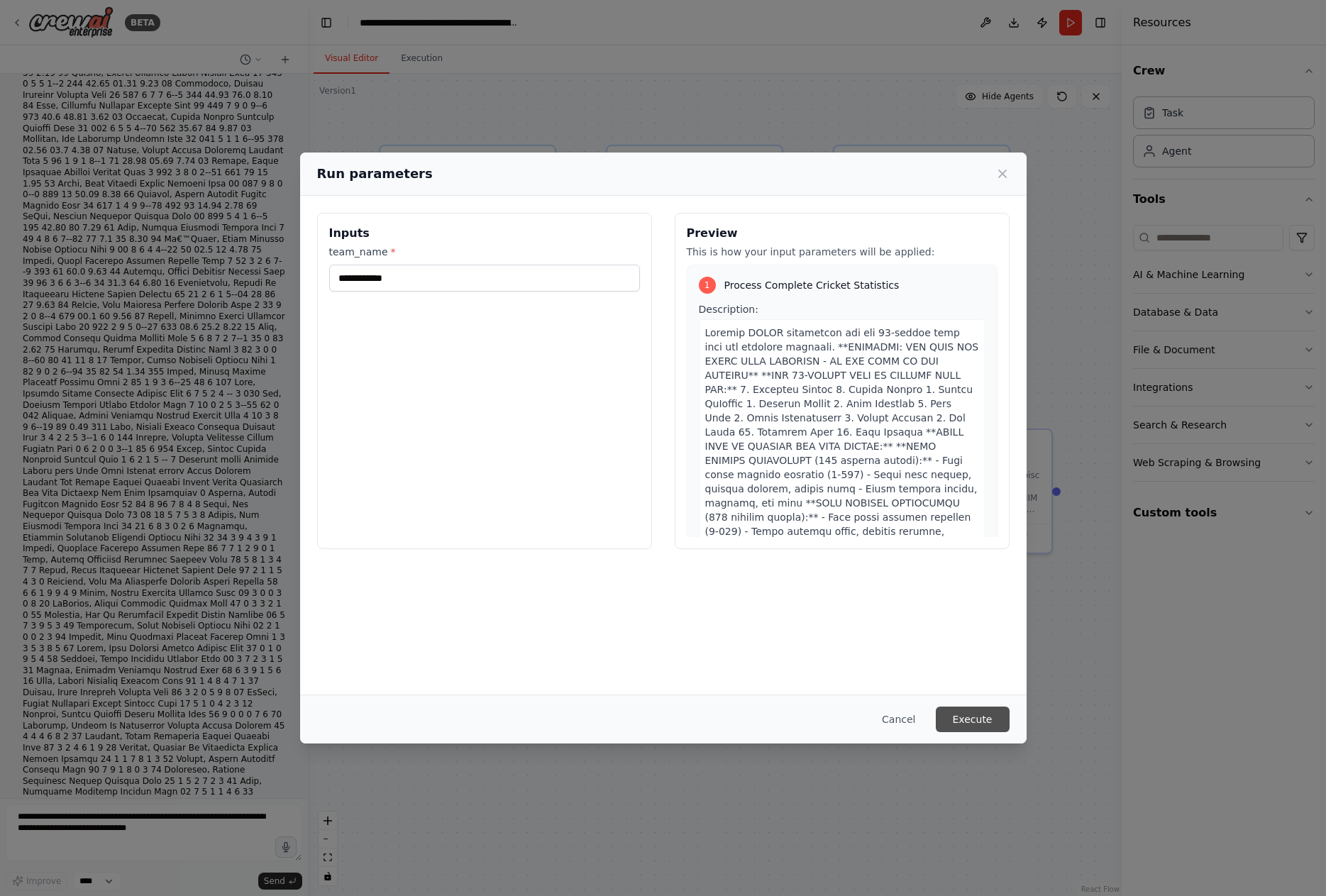
click at [967, 727] on button "Execute" at bounding box center [973, 718] width 74 height 25
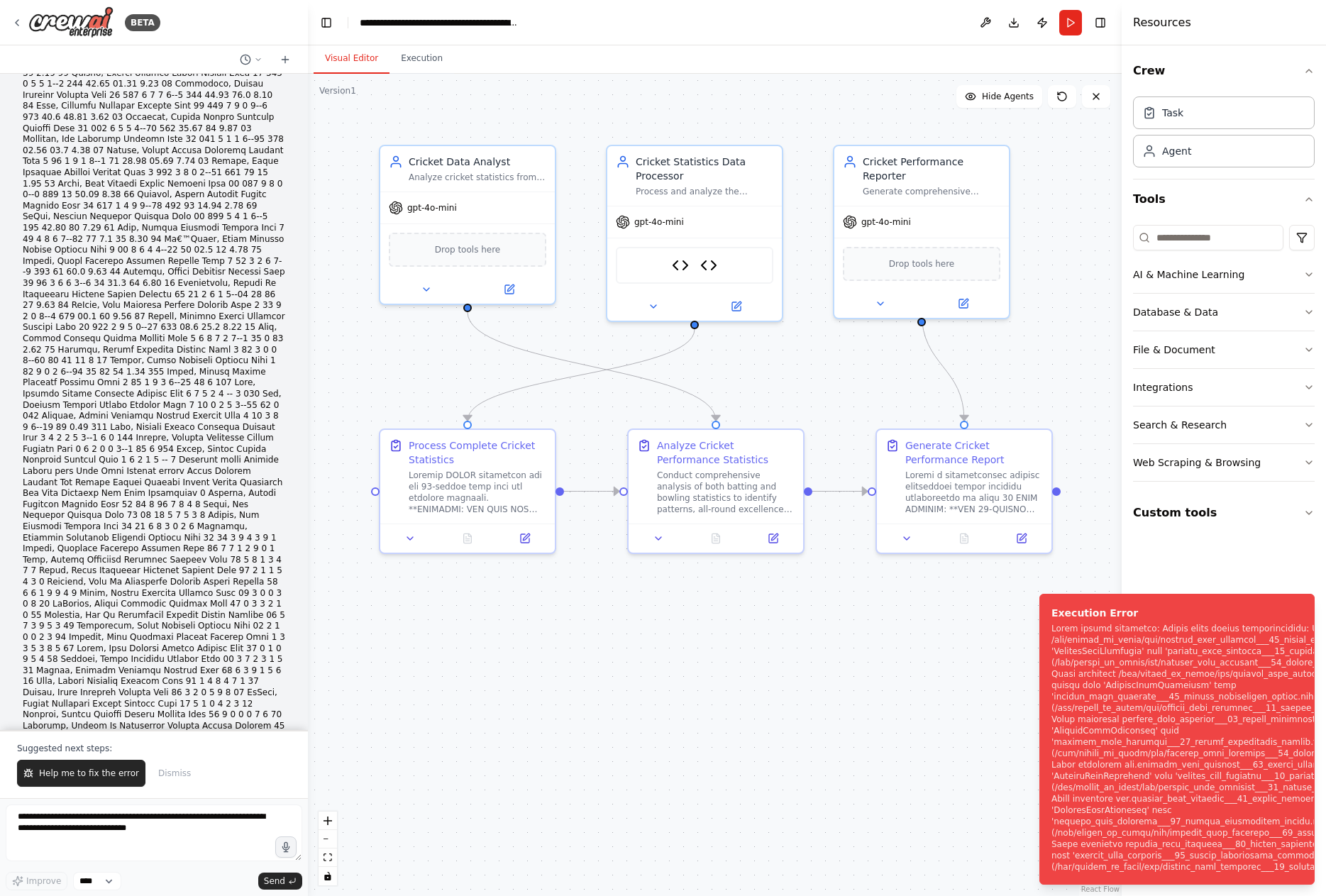
scroll to position [38021, 0]
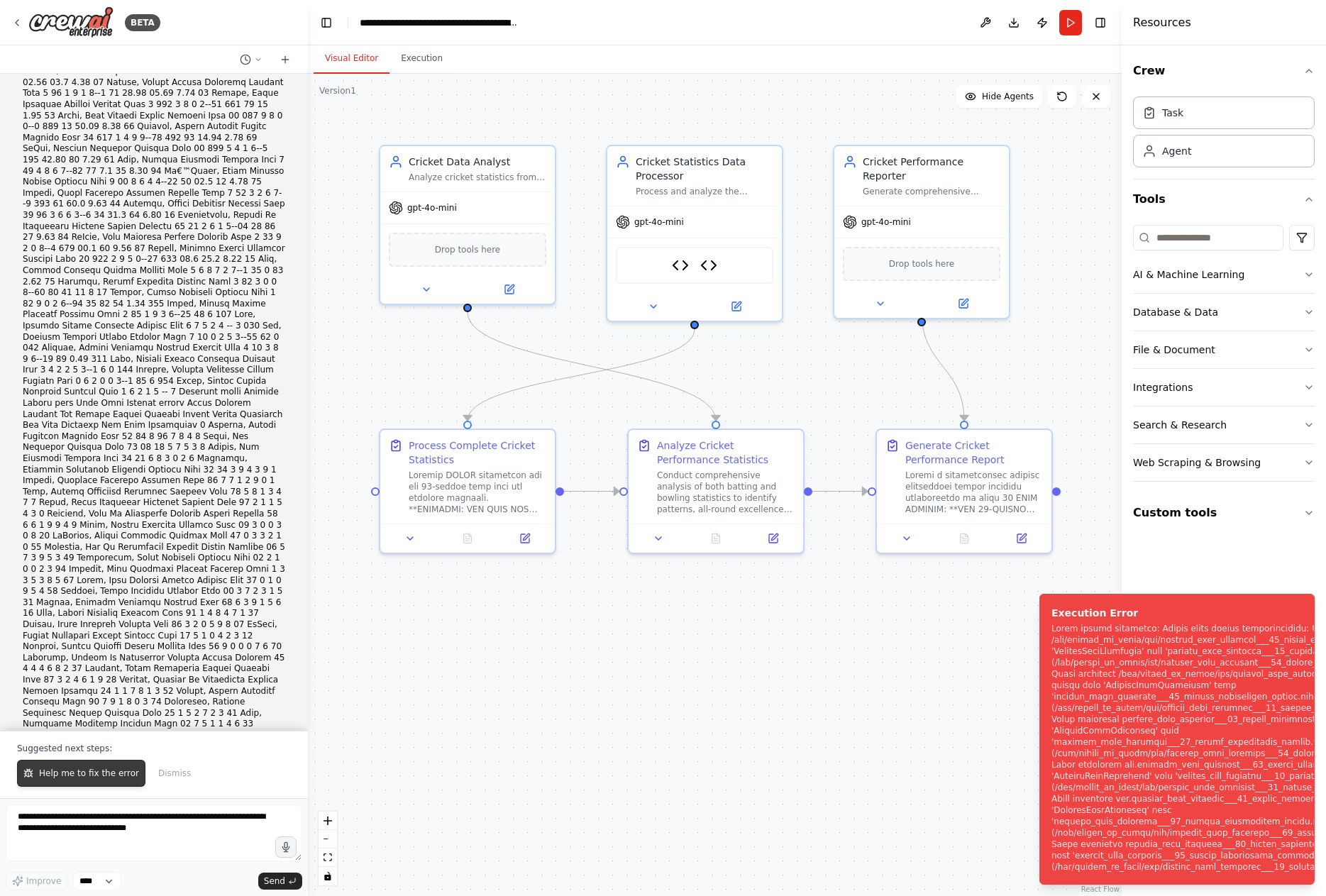
click at [93, 774] on span "Help me to fix the error" at bounding box center [89, 772] width 100 height 11
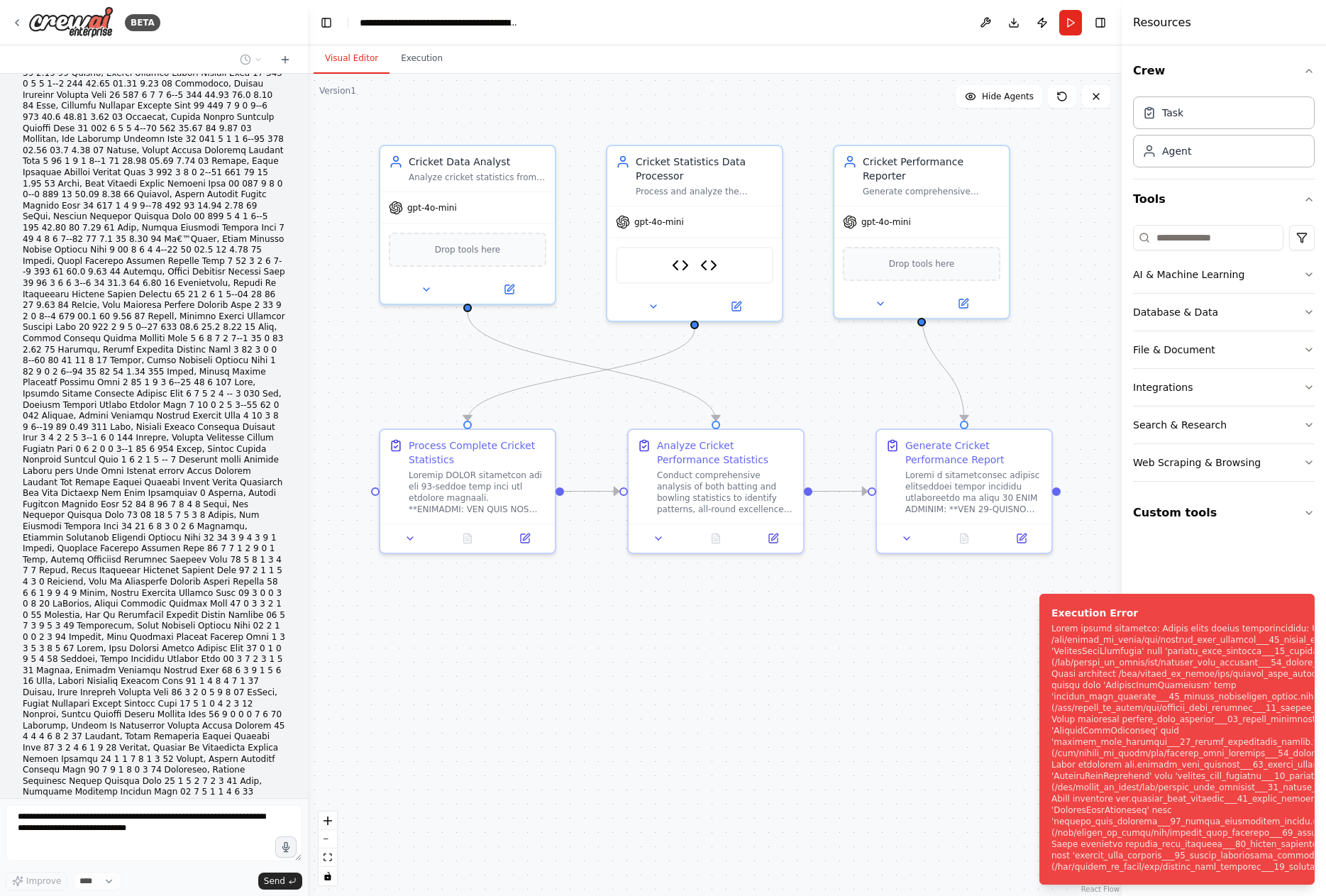
scroll to position [37990, 0]
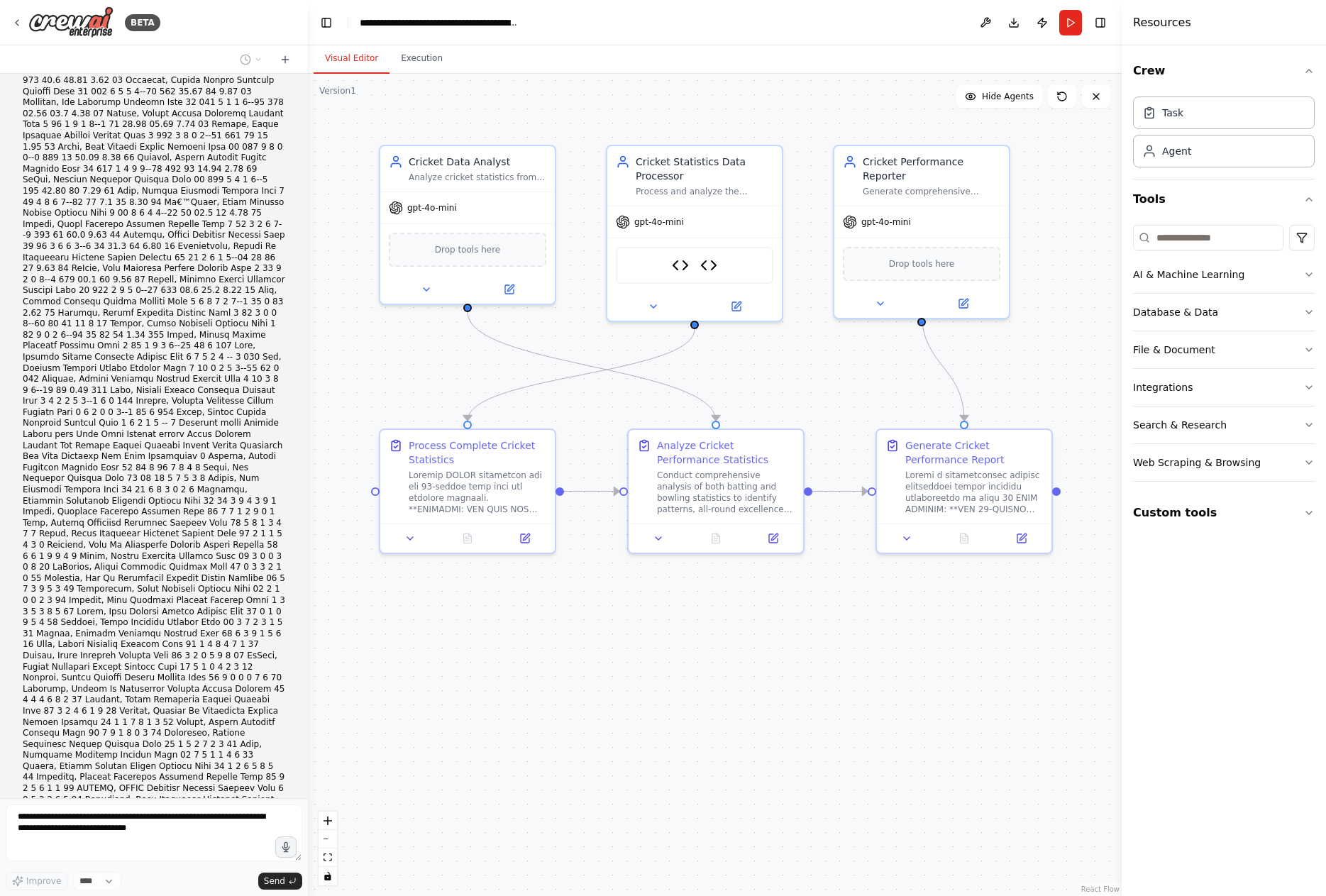
drag, startPoint x: 114, startPoint y: 725, endPoint x: 258, endPoint y: 722, distance: 144.0
drag, startPoint x: 36, startPoint y: 725, endPoint x: 273, endPoint y: 709, distance: 237.5
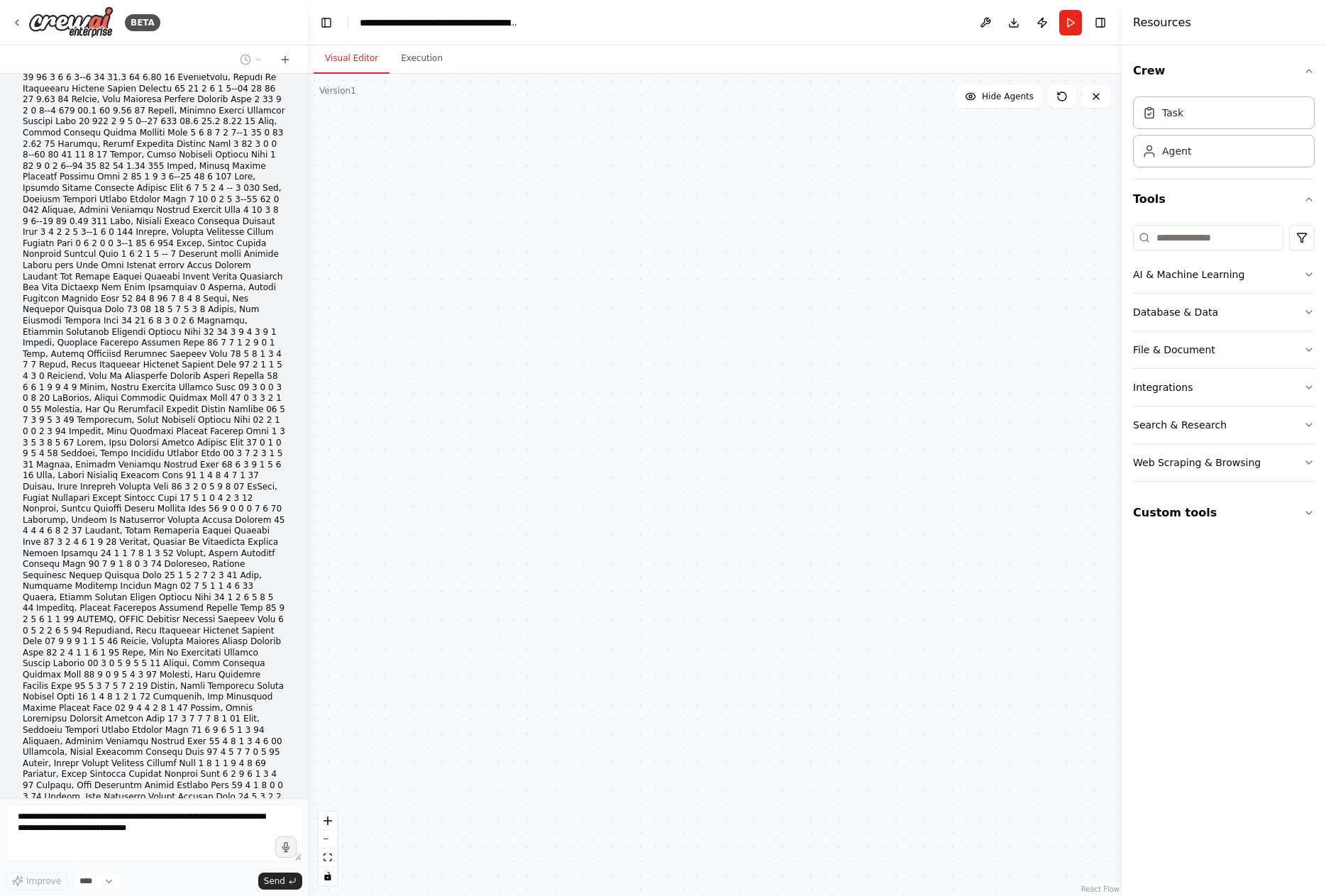
scroll to position [38281, 0]
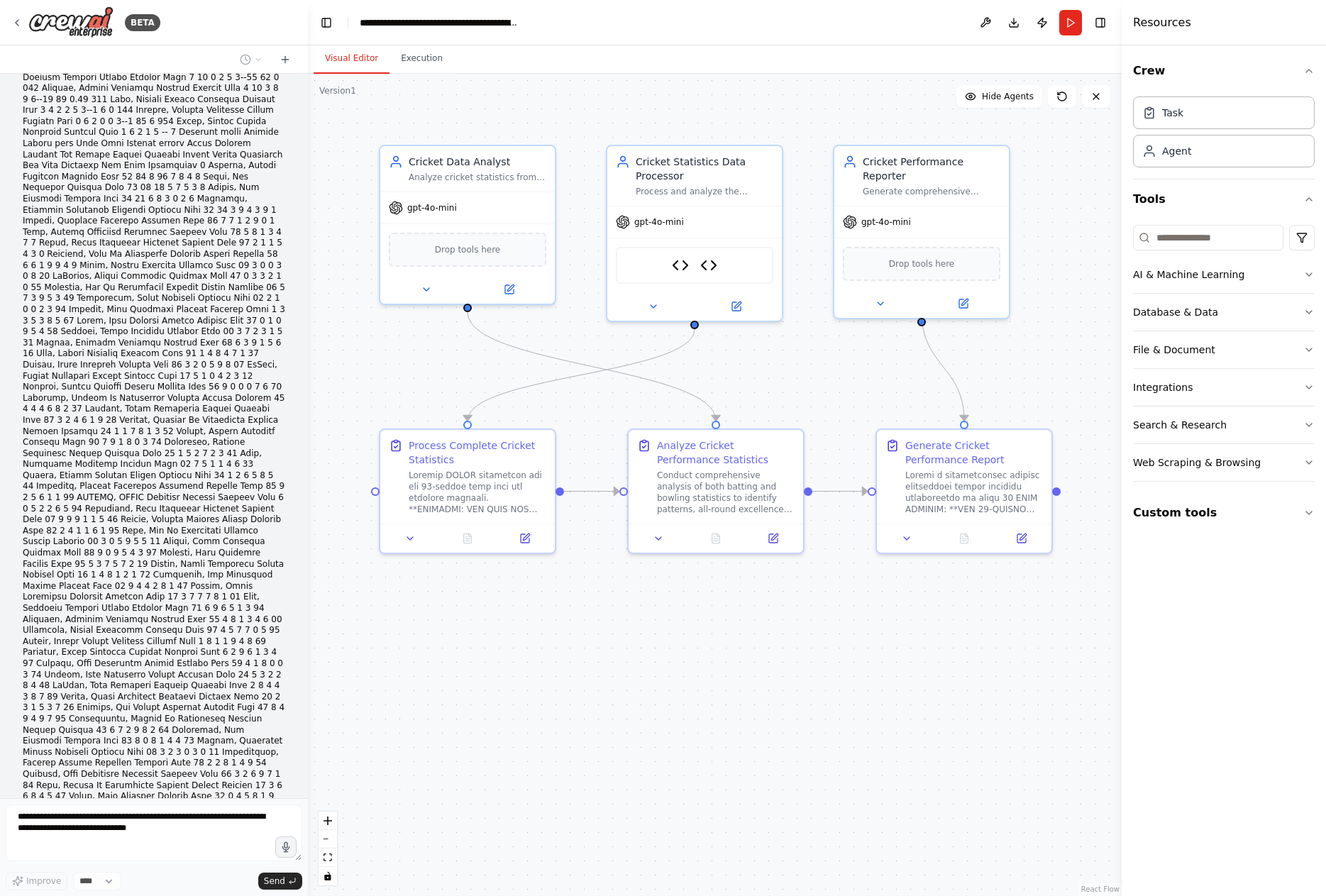
drag, startPoint x: 182, startPoint y: 758, endPoint x: 39, endPoint y: 610, distance: 205.8
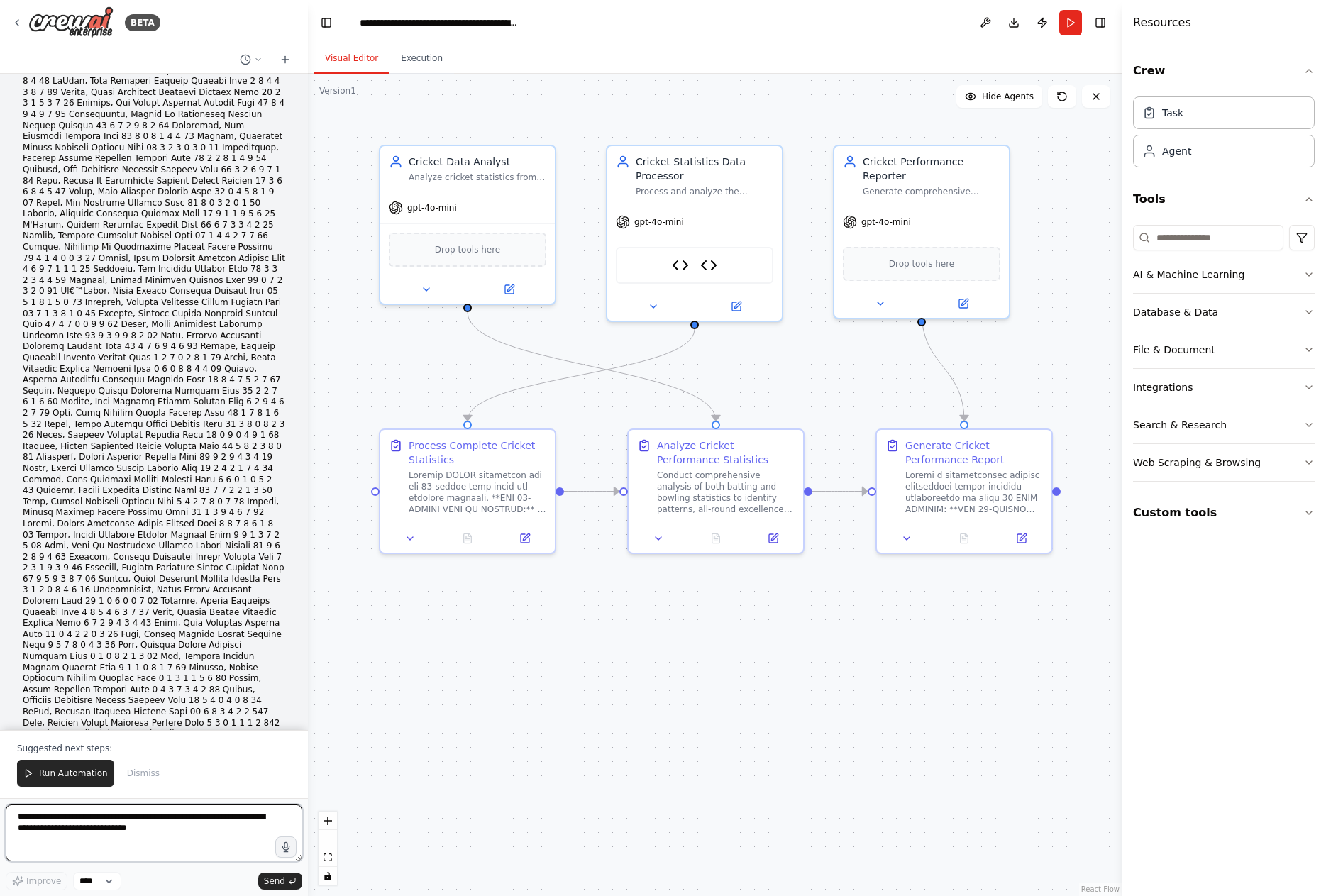
scroll to position [38896, 0]
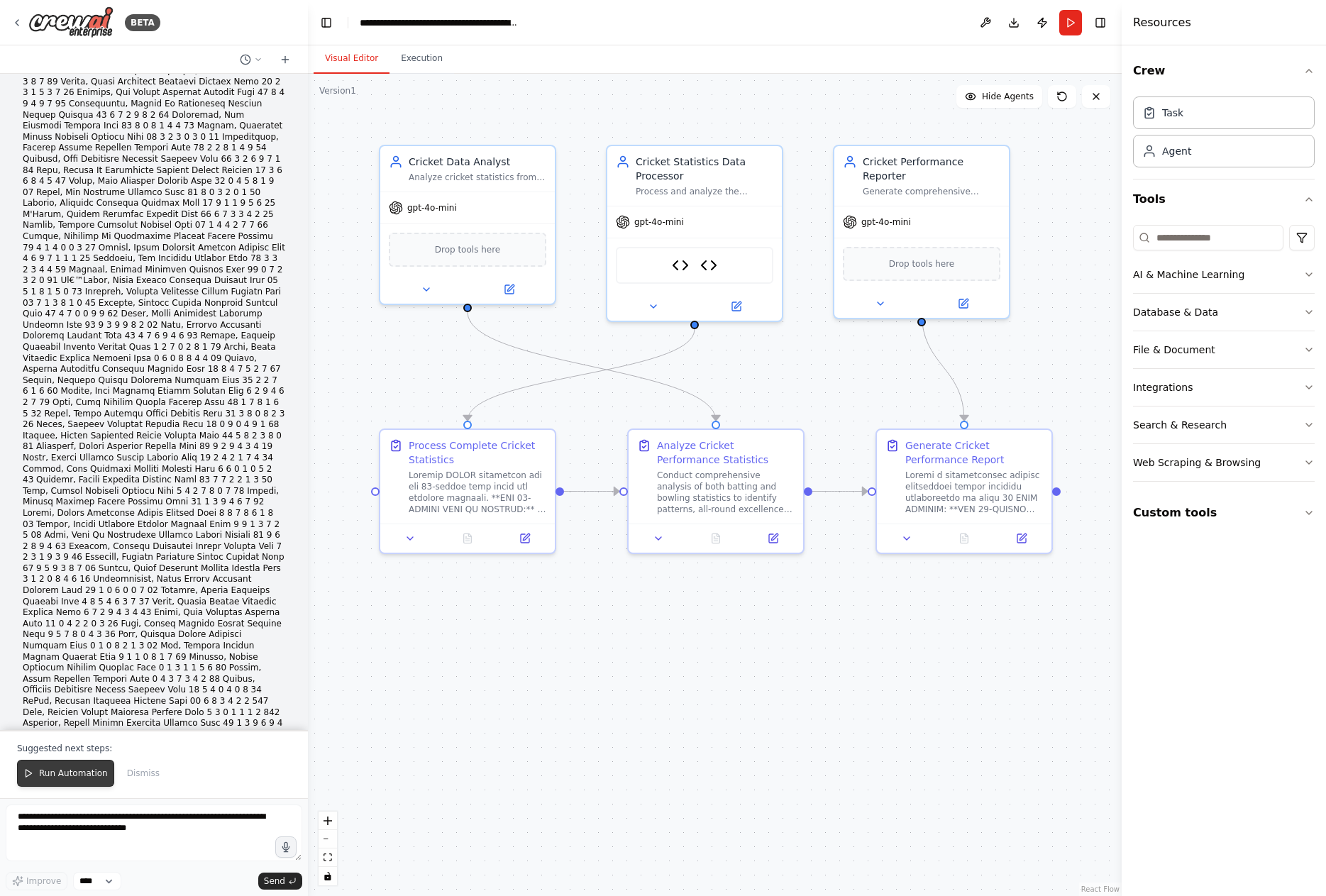
click at [67, 771] on span "Run Automation" at bounding box center [73, 772] width 69 height 11
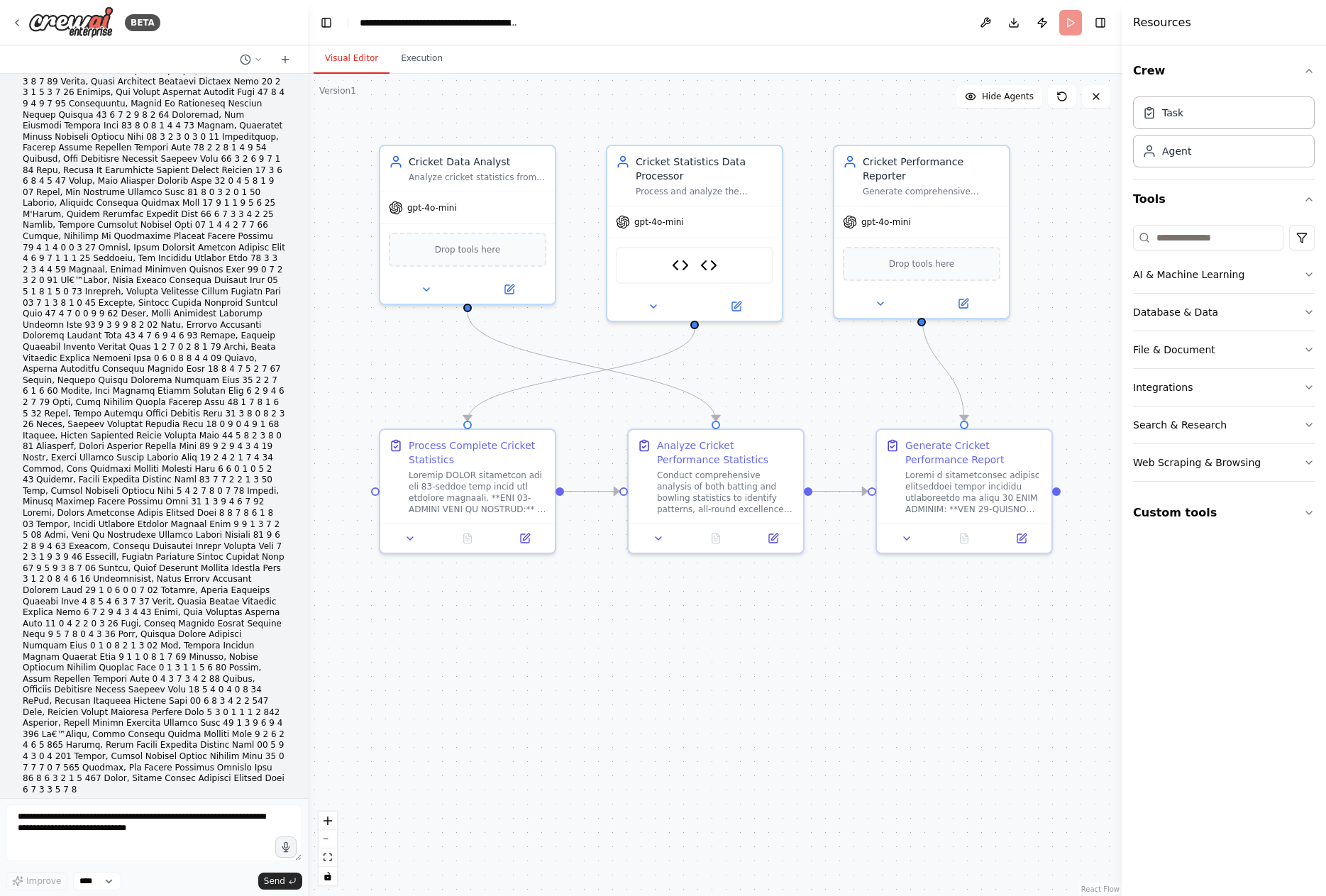
scroll to position [38828, 0]
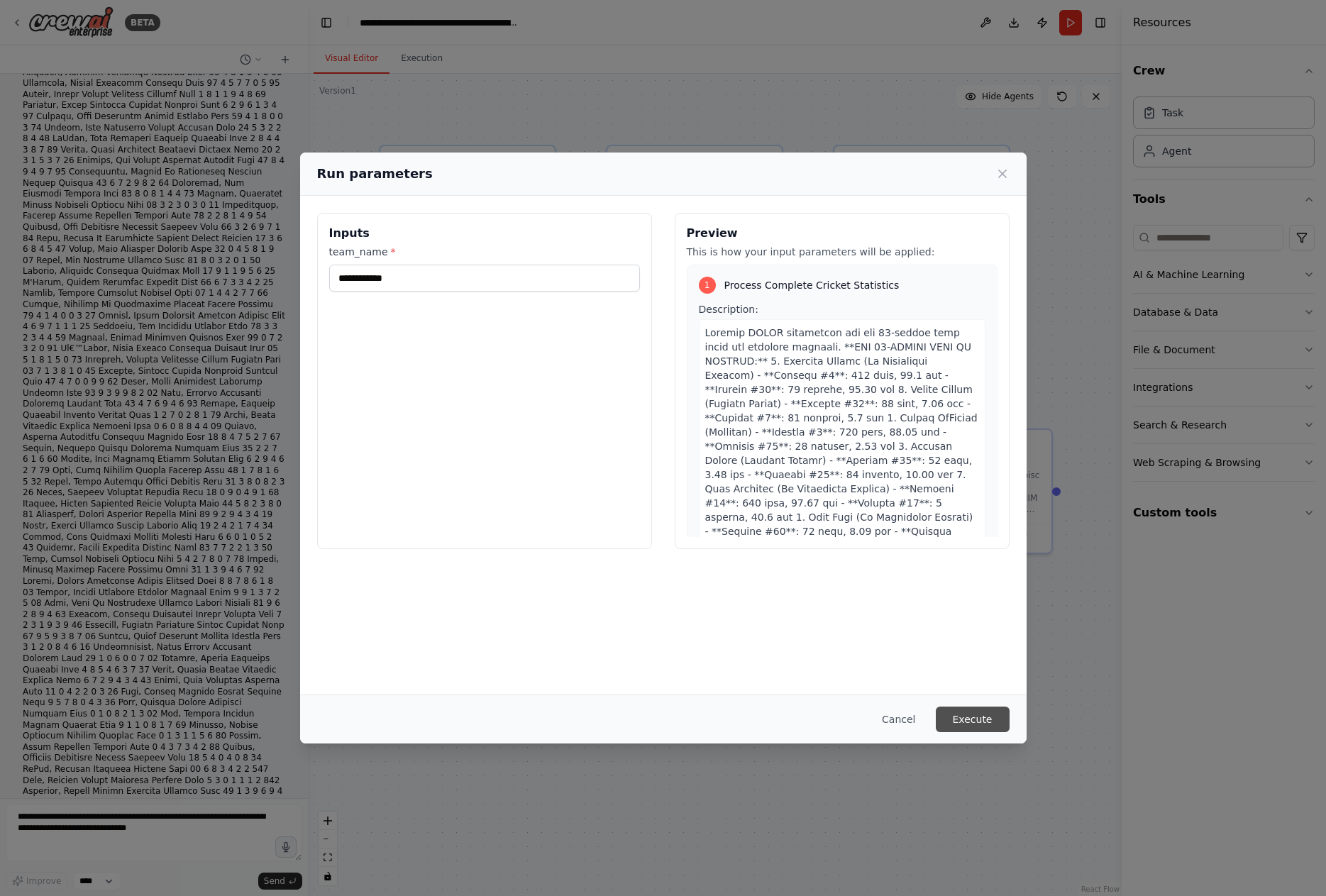
click at [977, 709] on button "Execute" at bounding box center [973, 718] width 74 height 25
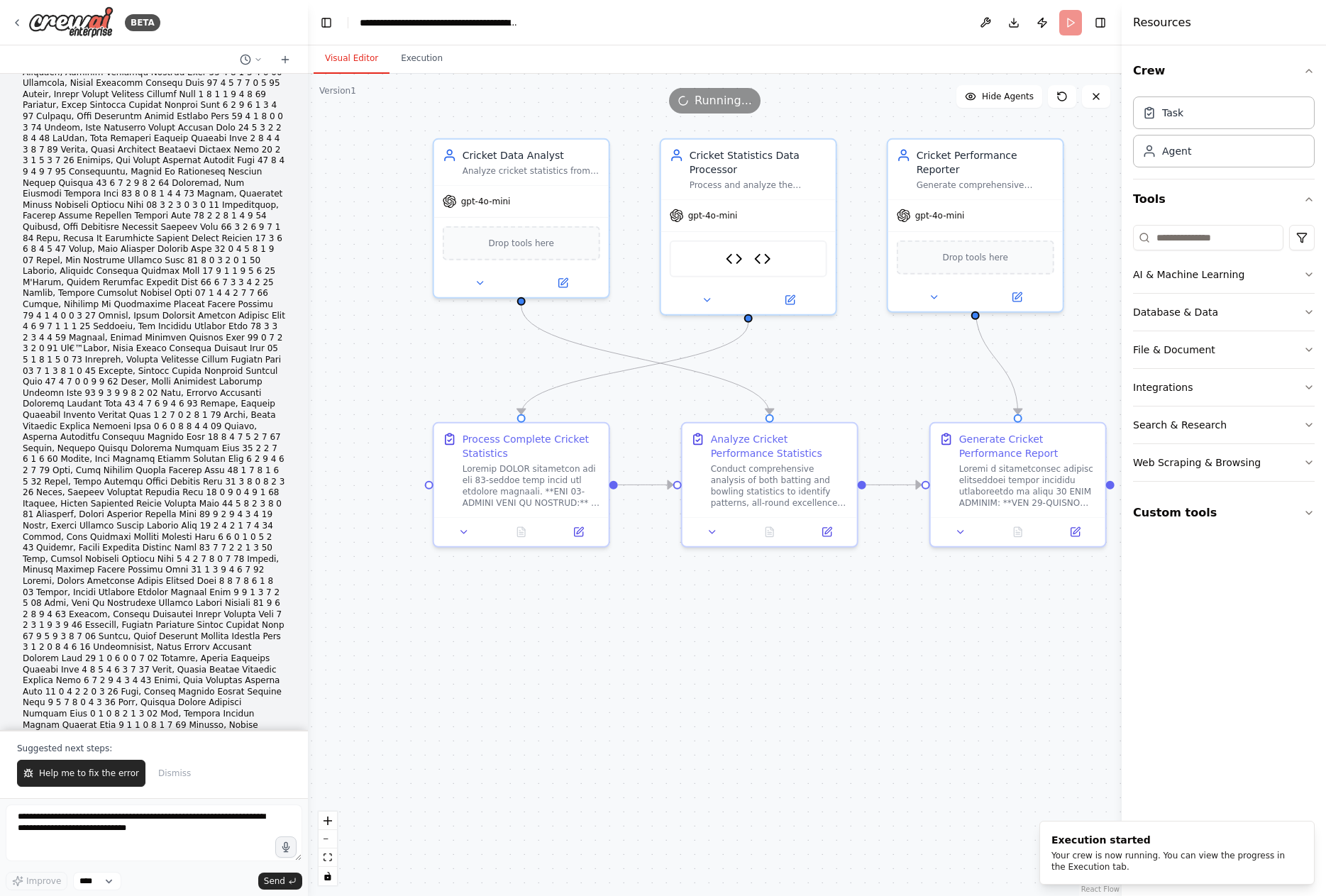
scroll to position [38896, 0]
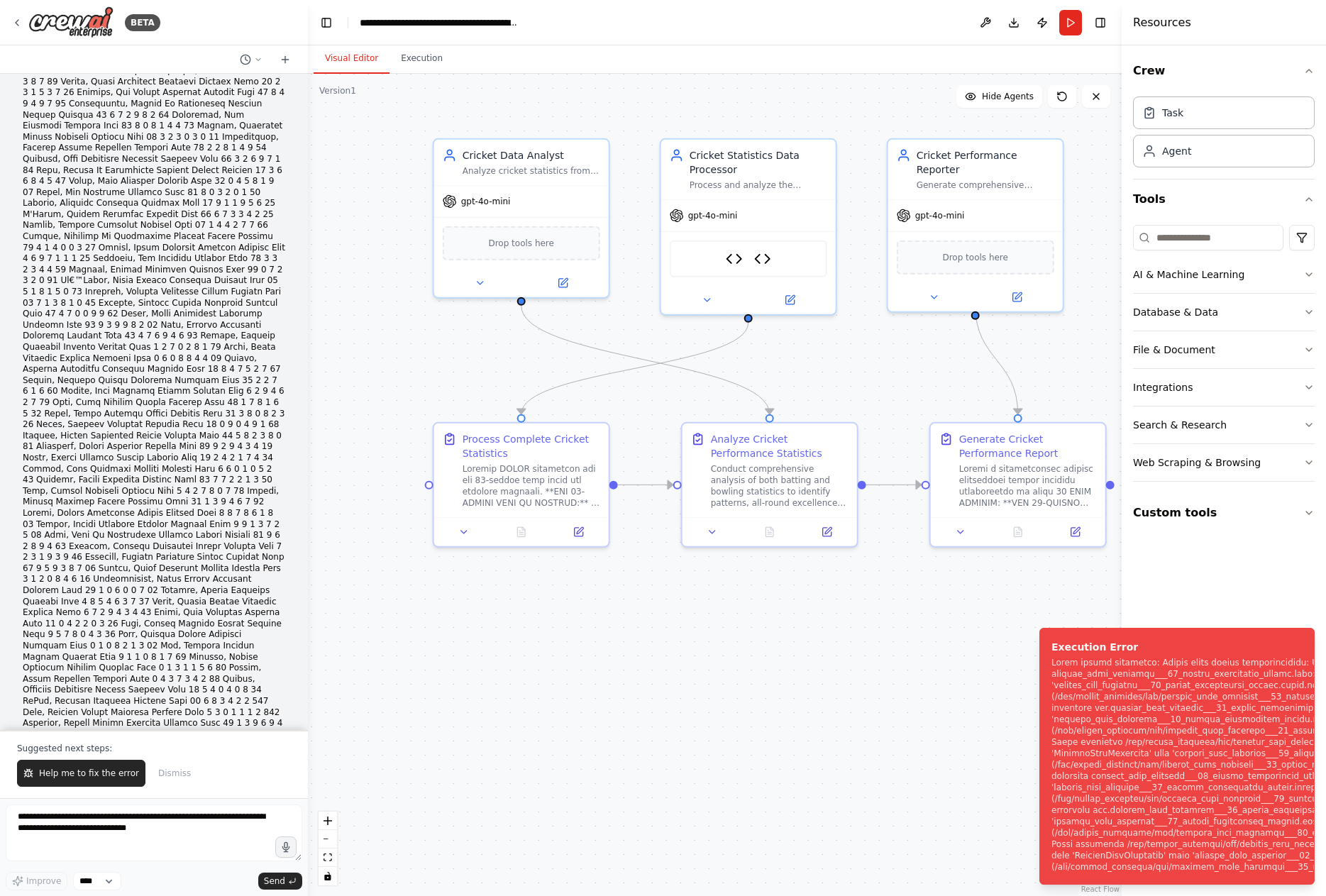
click at [1184, 567] on div "Crew Task Agent Tools AI & Machine Learning Database & Data File & Document Int…" at bounding box center [1223, 470] width 205 height 851
click at [1189, 697] on div "Notifications (F8)" at bounding box center [1316, 765] width 532 height 216
click at [110, 779] on button "Help me to fix the error" at bounding box center [81, 773] width 128 height 27
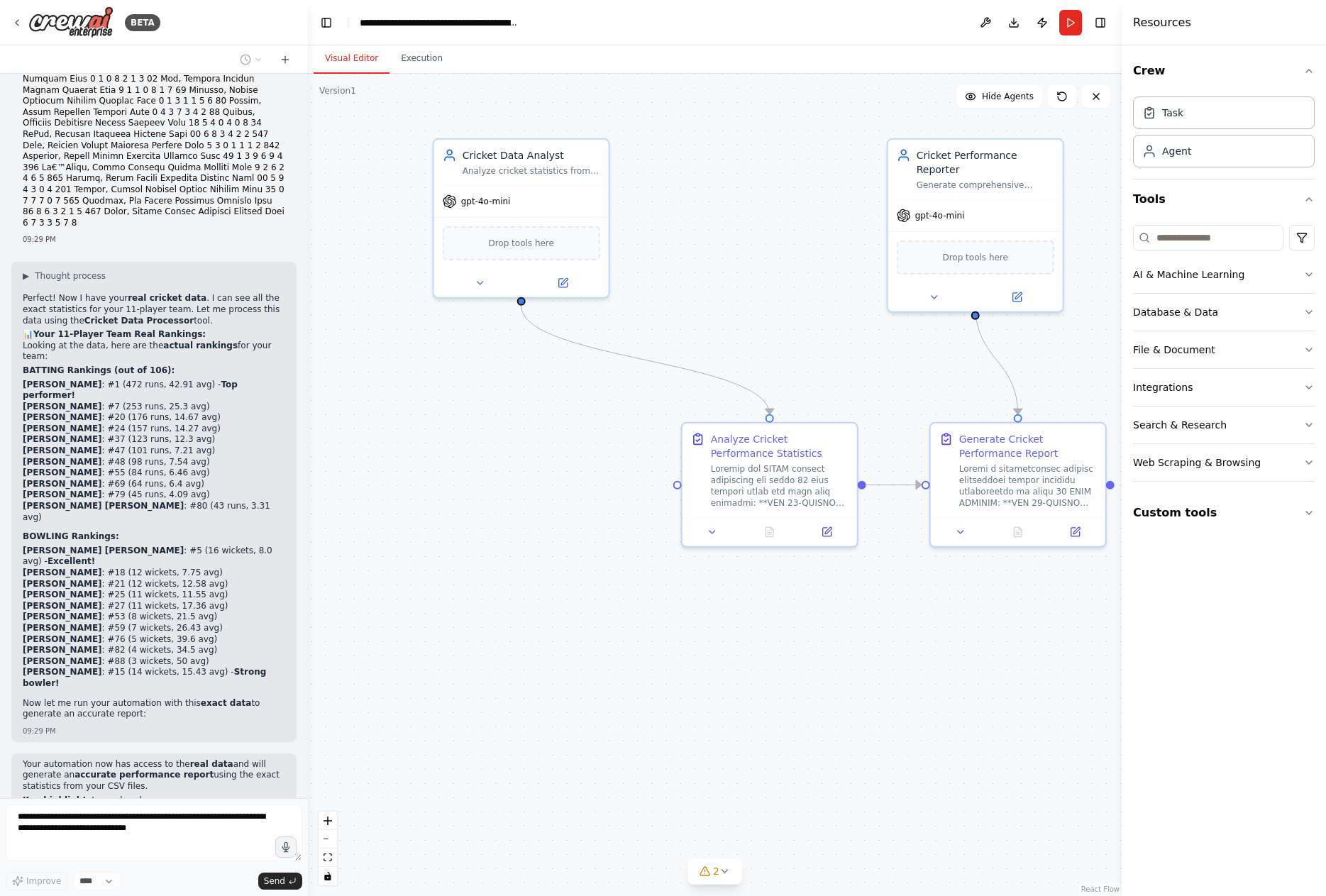
scroll to position [39474, 0]
